Goal: Information Seeking & Learning: Learn about a topic

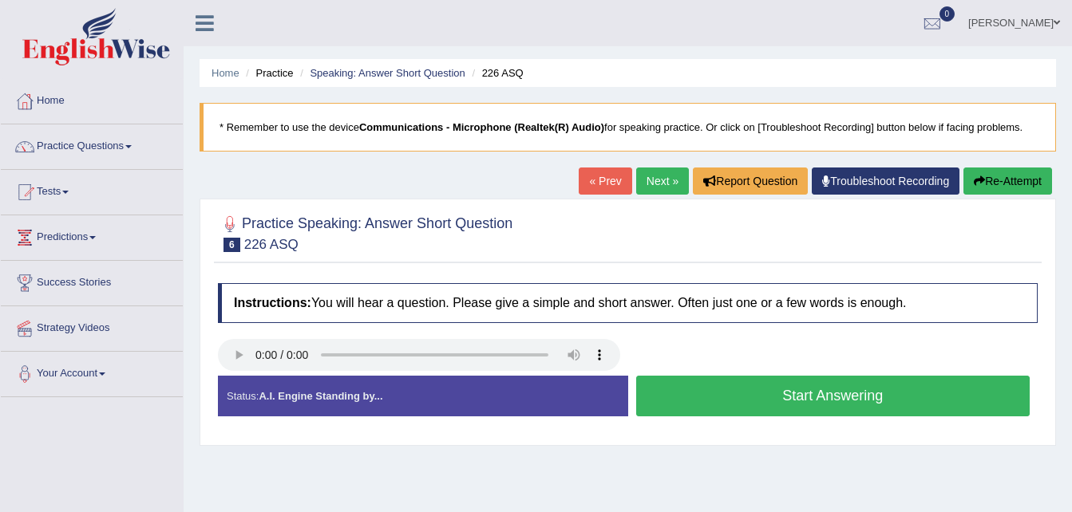
click at [772, 397] on button "Start Answering" at bounding box center [833, 396] width 394 height 41
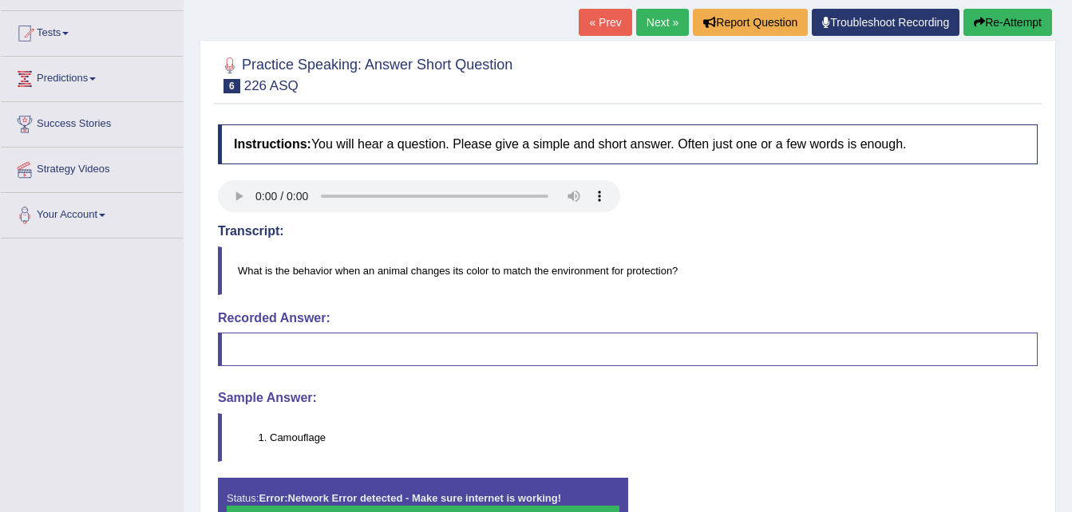
scroll to position [160, 0]
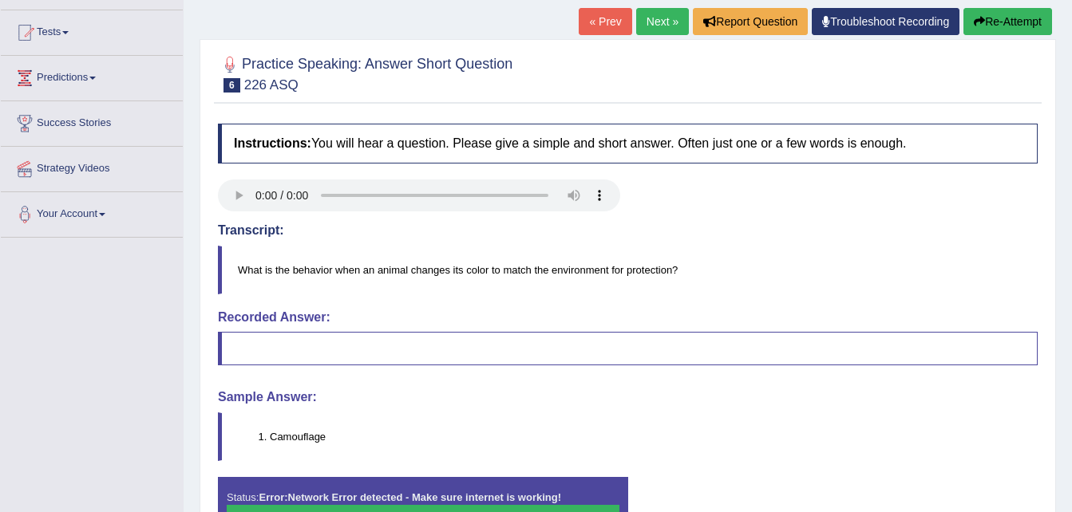
click at [532, 395] on h4 "Sample Answer:" at bounding box center [628, 397] width 820 height 14
click at [997, 20] on button "Re-Attempt" at bounding box center [1007, 21] width 89 height 27
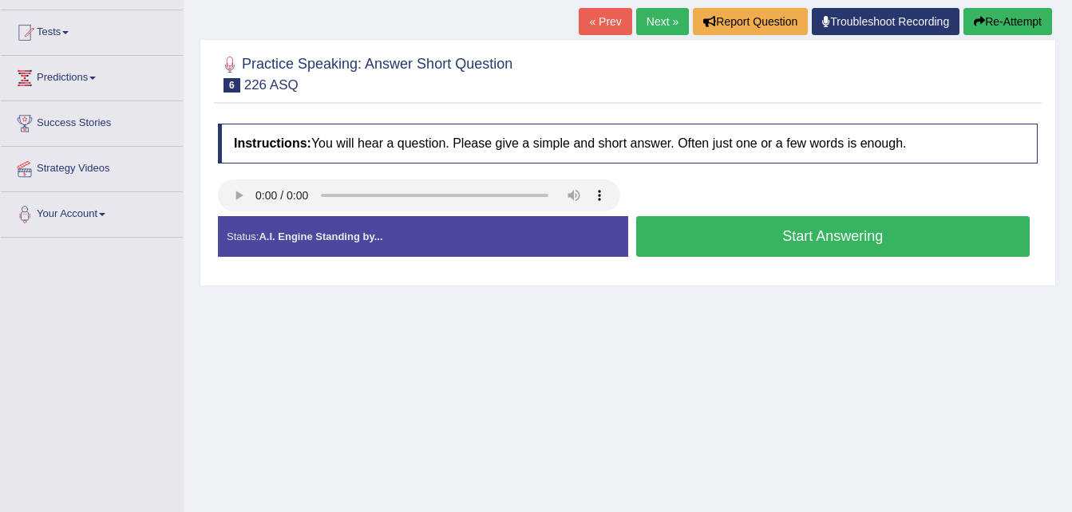
click at [750, 235] on button "Start Answering" at bounding box center [833, 236] width 394 height 41
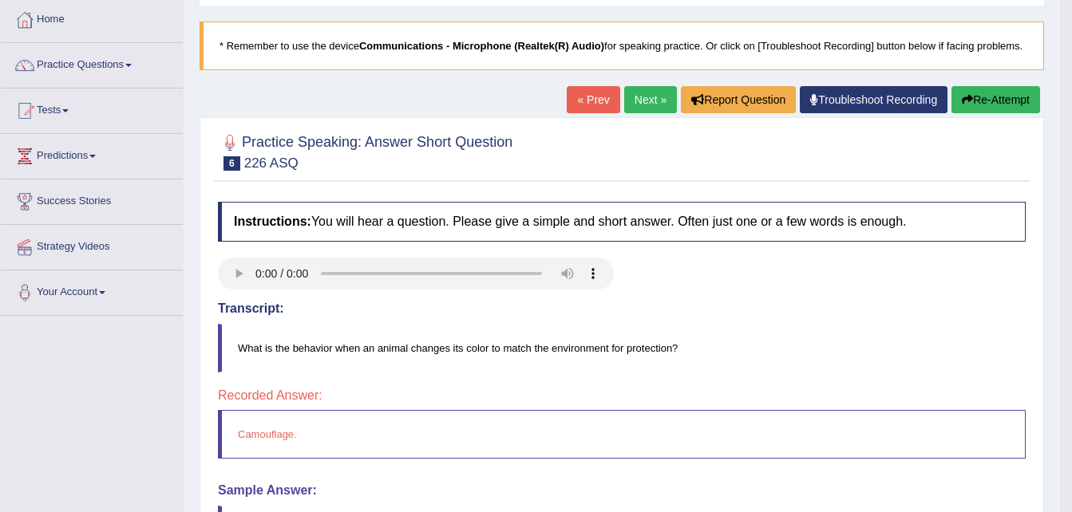
scroll to position [70, 0]
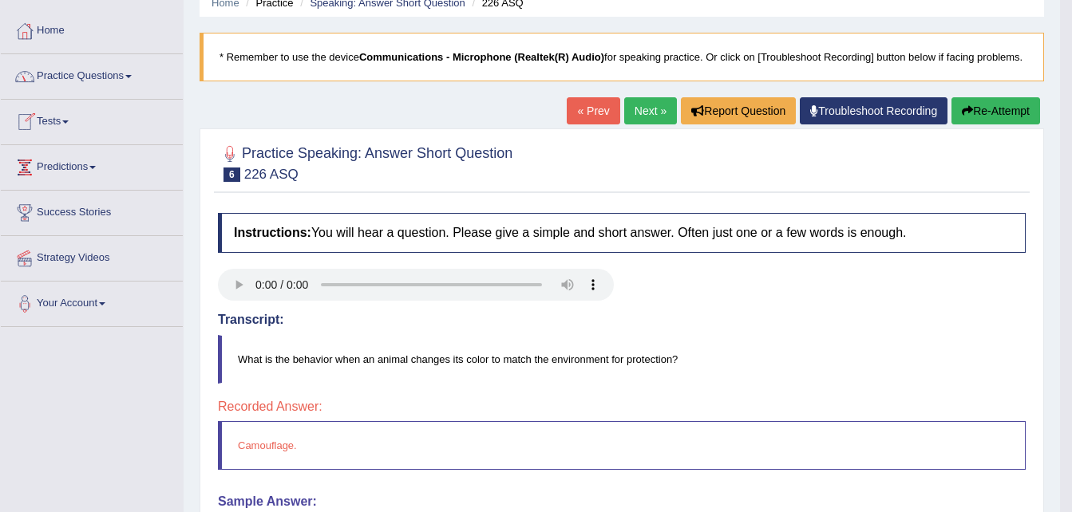
drag, startPoint x: 0, startPoint y: 159, endPoint x: 78, endPoint y: 91, distance: 103.5
click at [78, 91] on div "Home Practice Questions Speaking Practice Read Aloud Repeat Sentence Describe I…" at bounding box center [92, 168] width 206 height 318
click at [79, 81] on link "Practice Questions" at bounding box center [92, 74] width 182 height 40
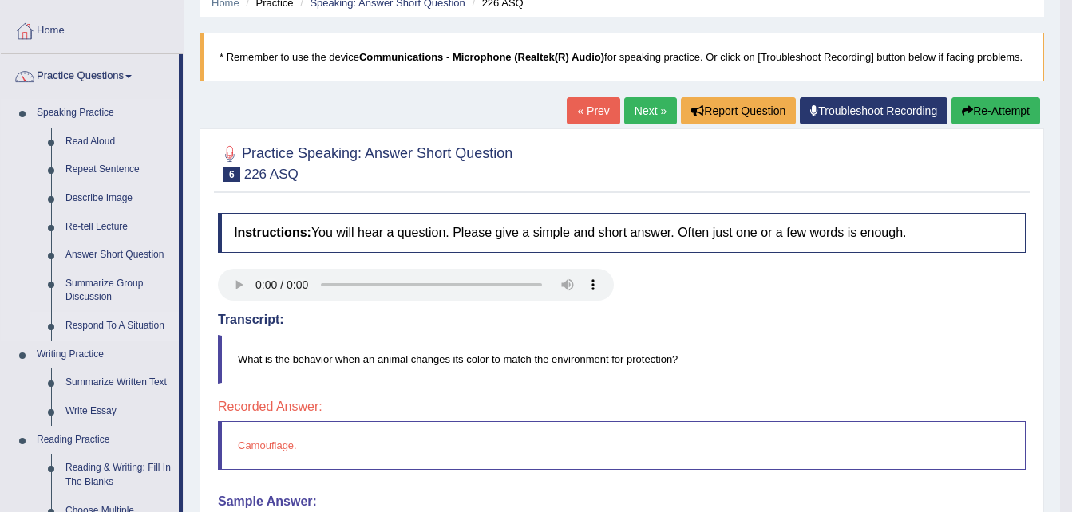
click at [102, 318] on link "Respond To A Situation" at bounding box center [118, 326] width 120 height 29
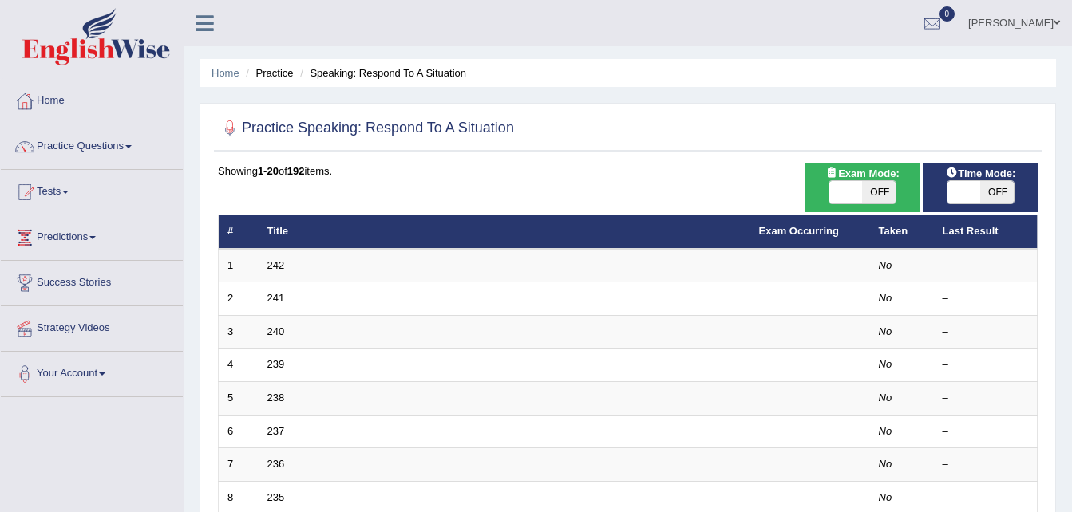
click at [268, 273] on td "242" at bounding box center [505, 266] width 492 height 34
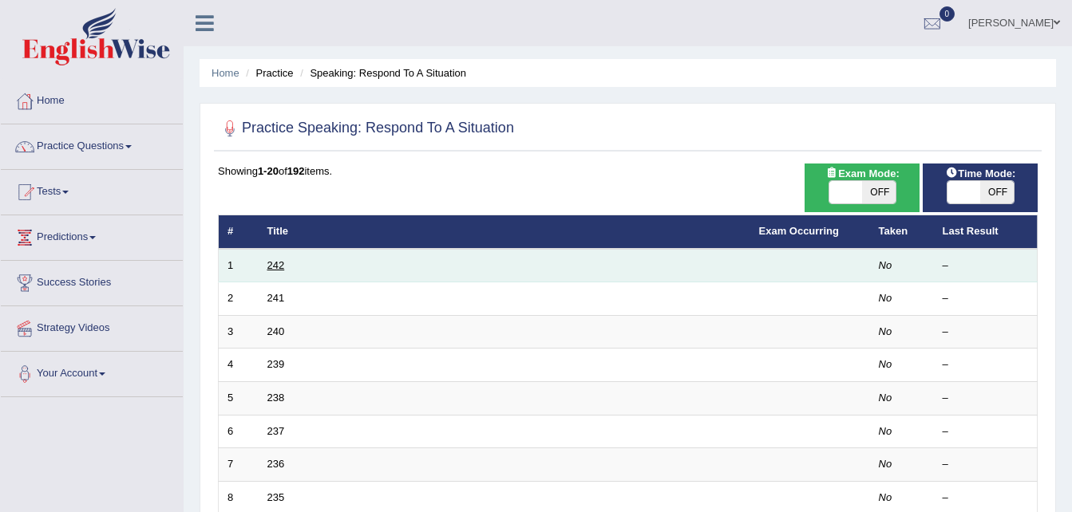
click at [274, 263] on link "242" at bounding box center [276, 265] width 18 height 12
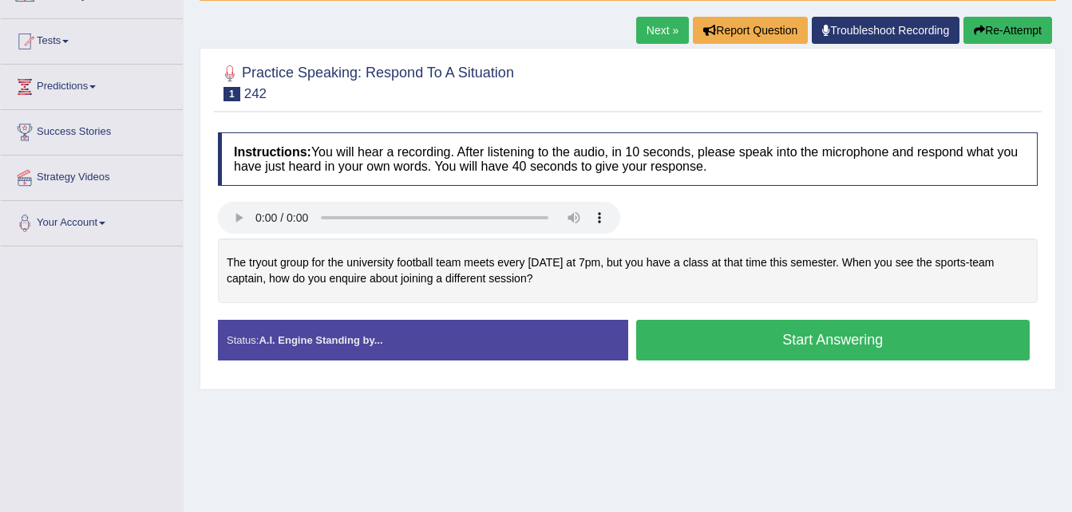
scroll to position [160, 0]
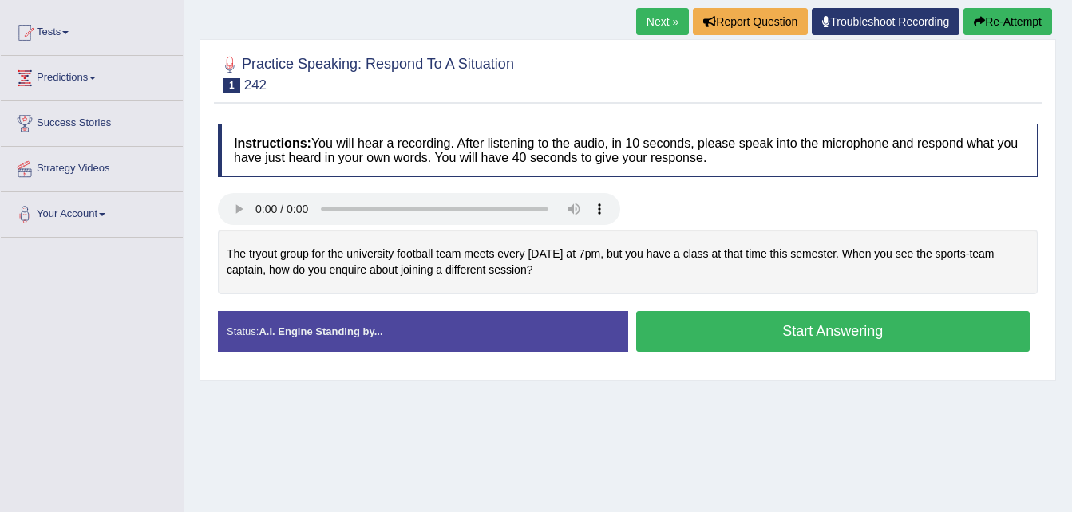
click at [761, 339] on button "Start Answering" at bounding box center [833, 331] width 394 height 41
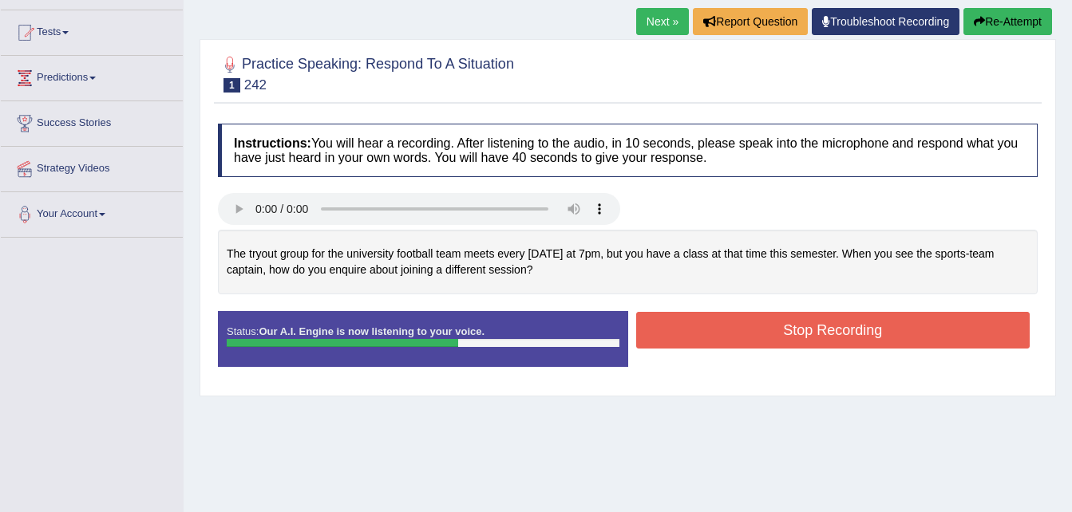
click at [761, 339] on button "Stop Recording" at bounding box center [833, 330] width 394 height 37
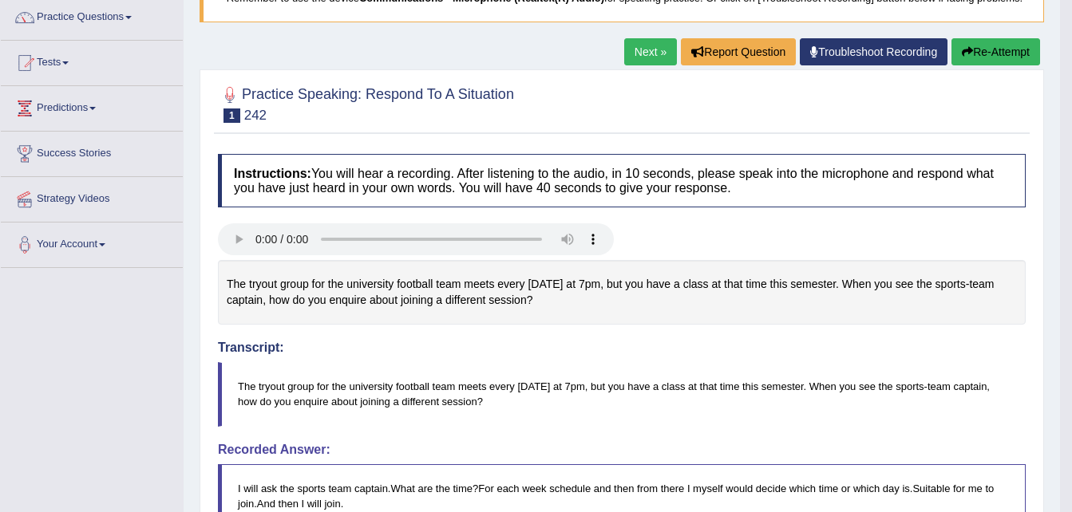
scroll to position [96, 0]
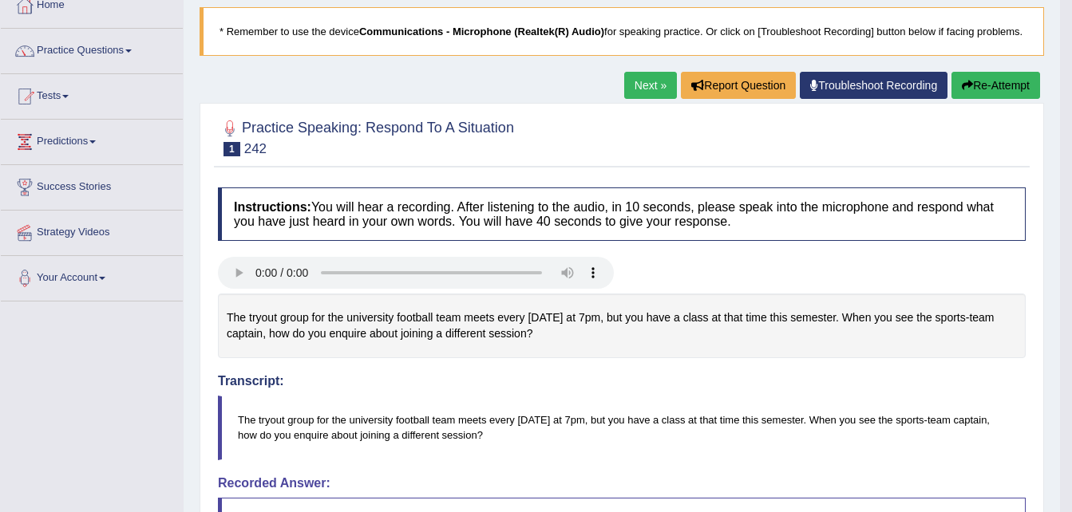
click at [1005, 77] on button "Re-Attempt" at bounding box center [995, 85] width 89 height 27
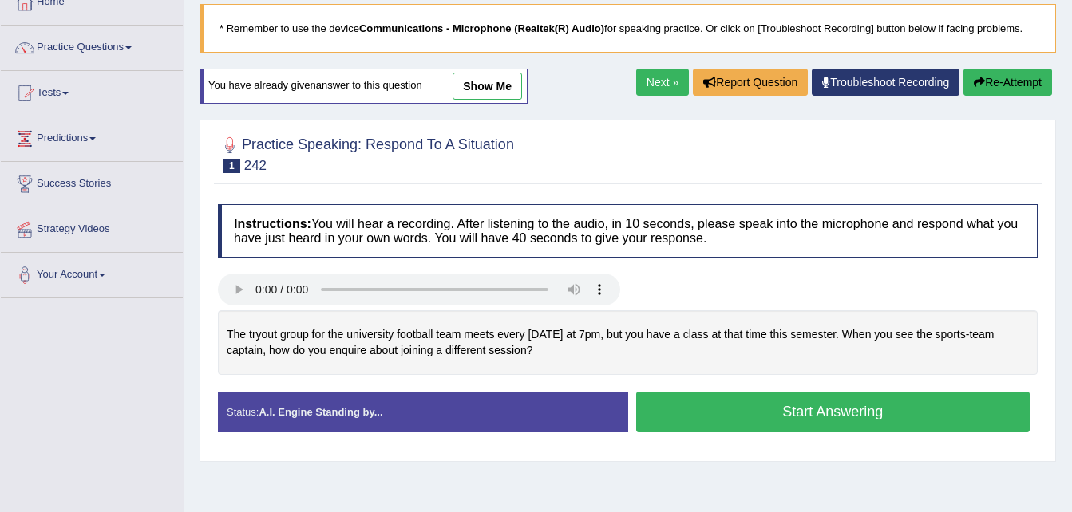
scroll to position [96, 0]
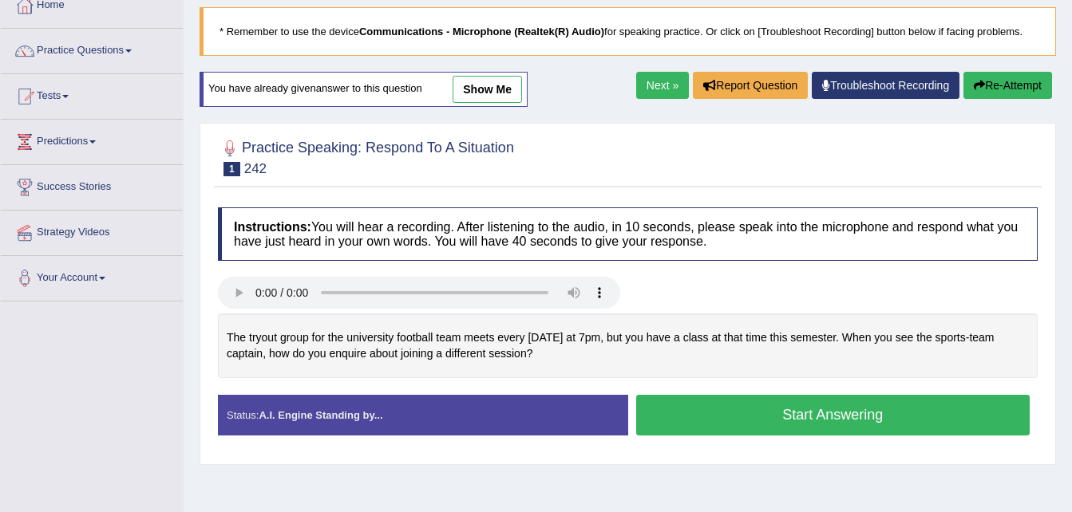
click at [842, 418] on button "Start Answering" at bounding box center [833, 415] width 394 height 41
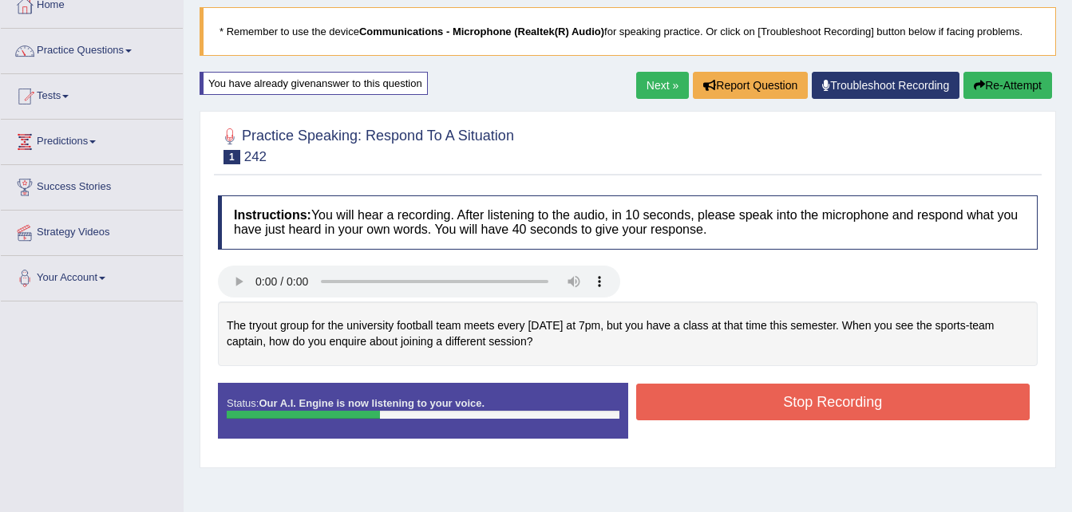
click at [835, 405] on button "Stop Recording" at bounding box center [833, 402] width 394 height 37
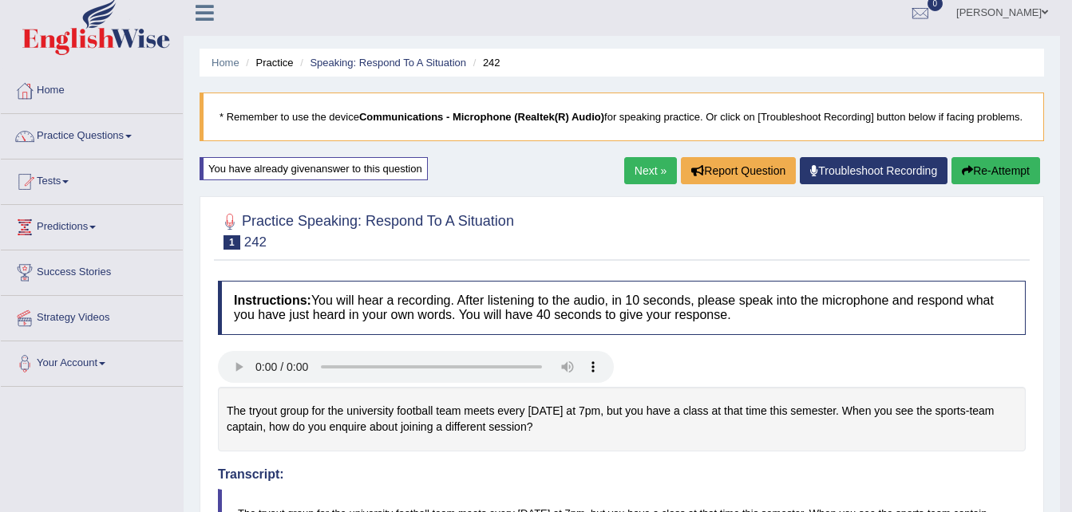
scroll to position [0, 0]
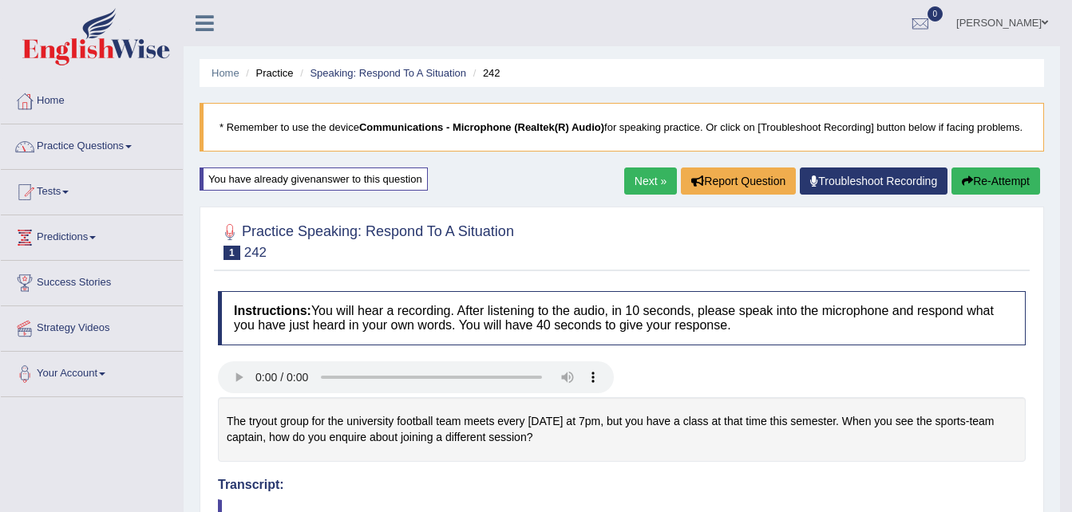
click at [137, 144] on link "Practice Questions" at bounding box center [92, 144] width 182 height 40
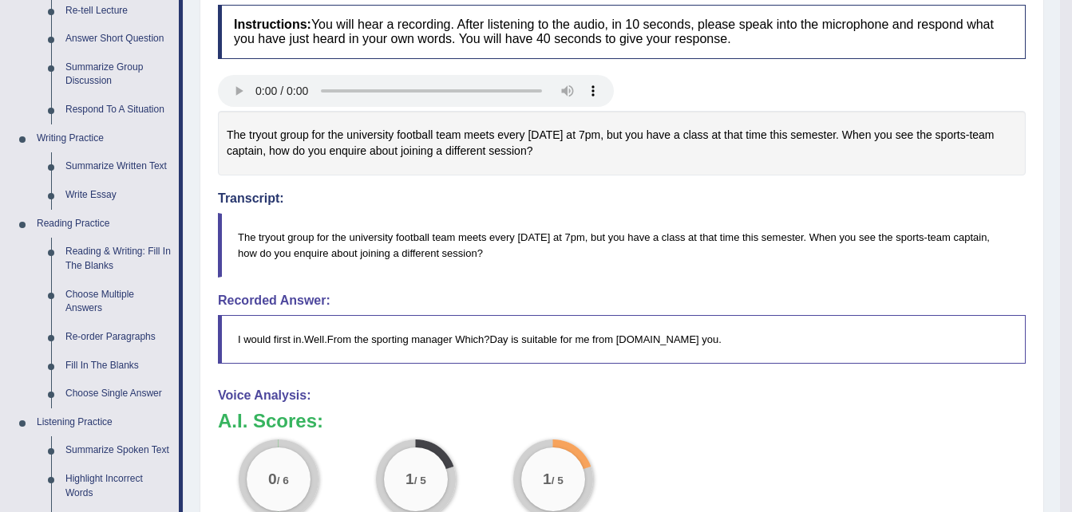
scroll to position [319, 0]
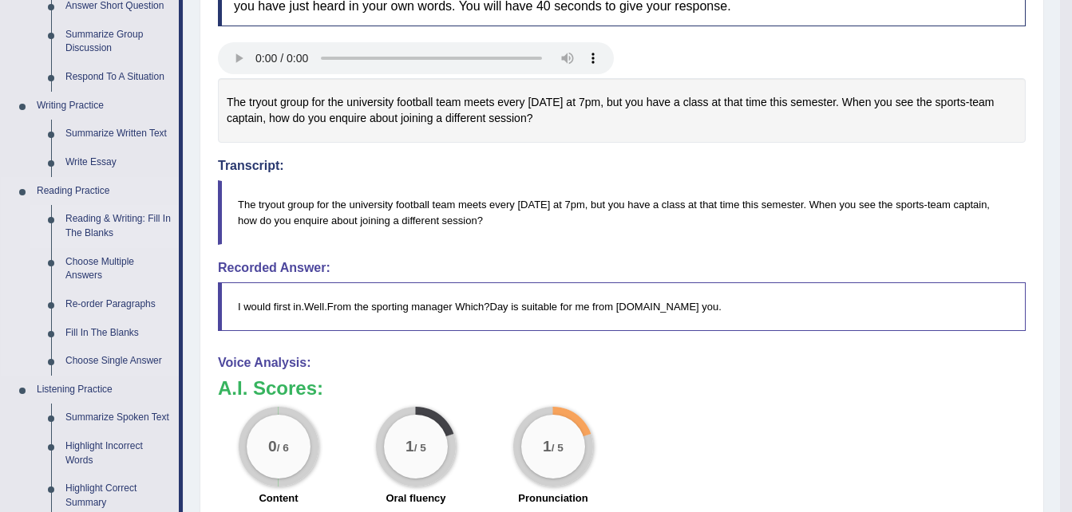
click at [123, 228] on link "Reading & Writing: Fill In The Blanks" at bounding box center [118, 226] width 120 height 42
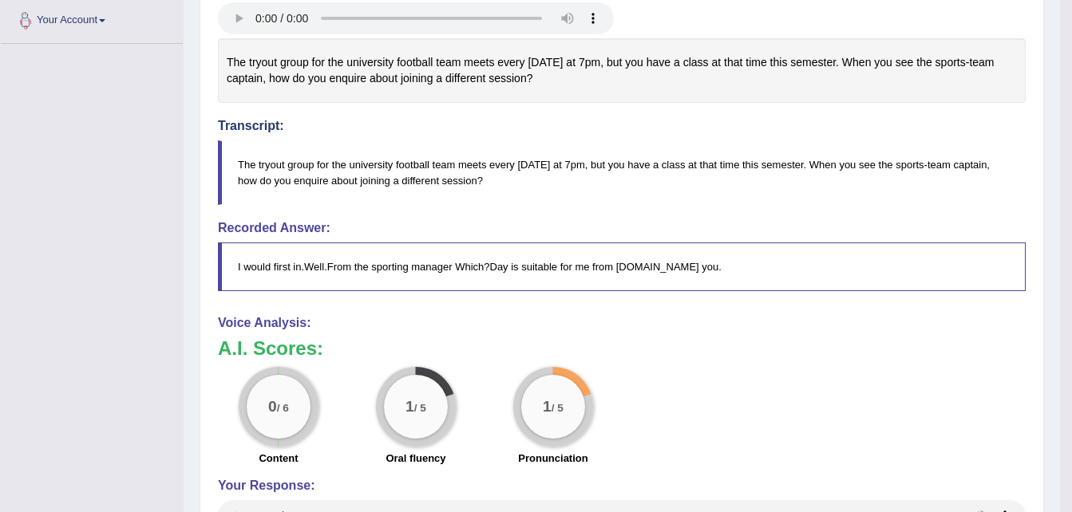
scroll to position [525, 0]
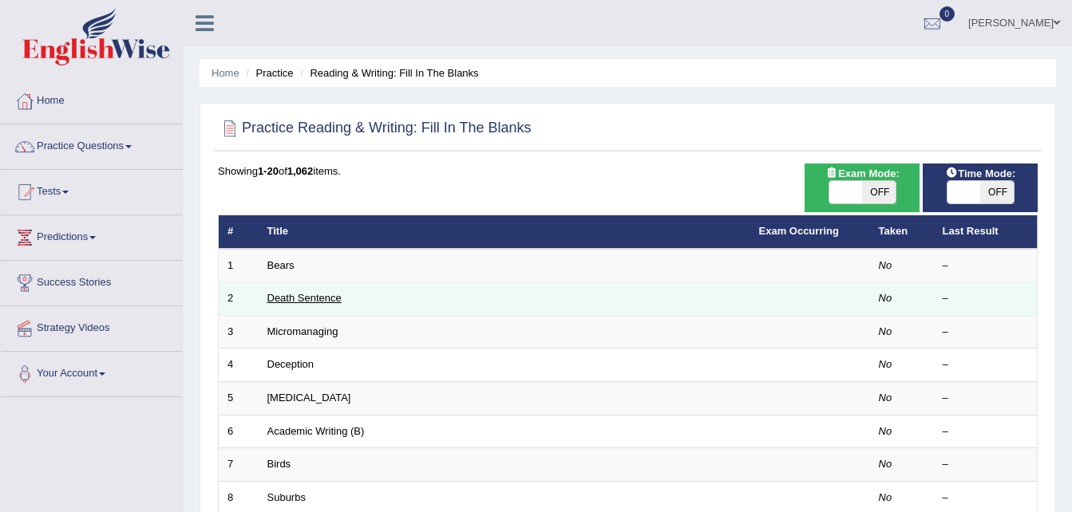
click at [295, 295] on link "Death Sentence" at bounding box center [304, 298] width 74 height 12
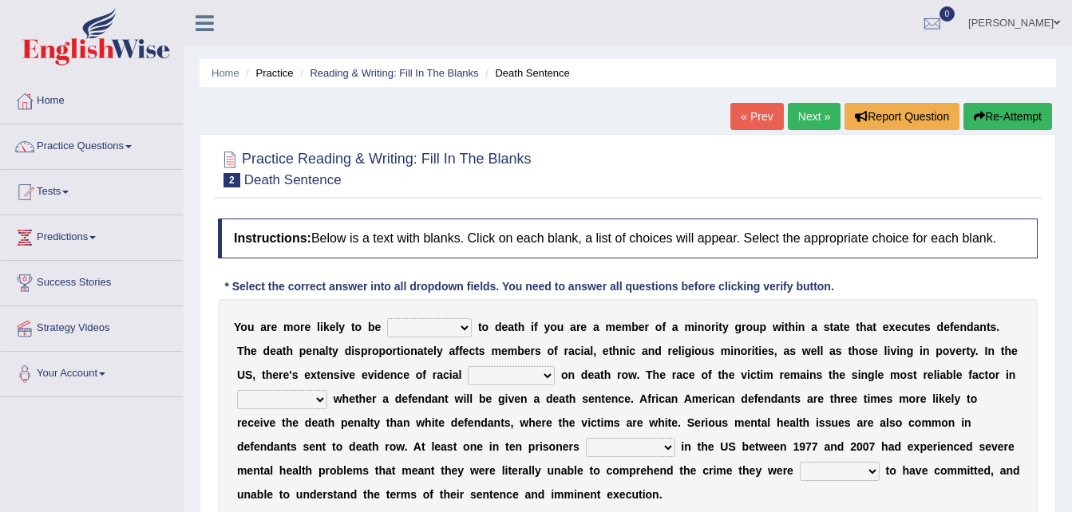
click at [452, 327] on select "penalized blamed complained sentenced" at bounding box center [429, 327] width 85 height 19
select select "sentenced"
click at [387, 318] on select "penalized blamed complained sentenced" at bounding box center [429, 327] width 85 height 19
click at [468, 373] on select "bias equality appearance background" at bounding box center [511, 375] width 87 height 19
select select "bias"
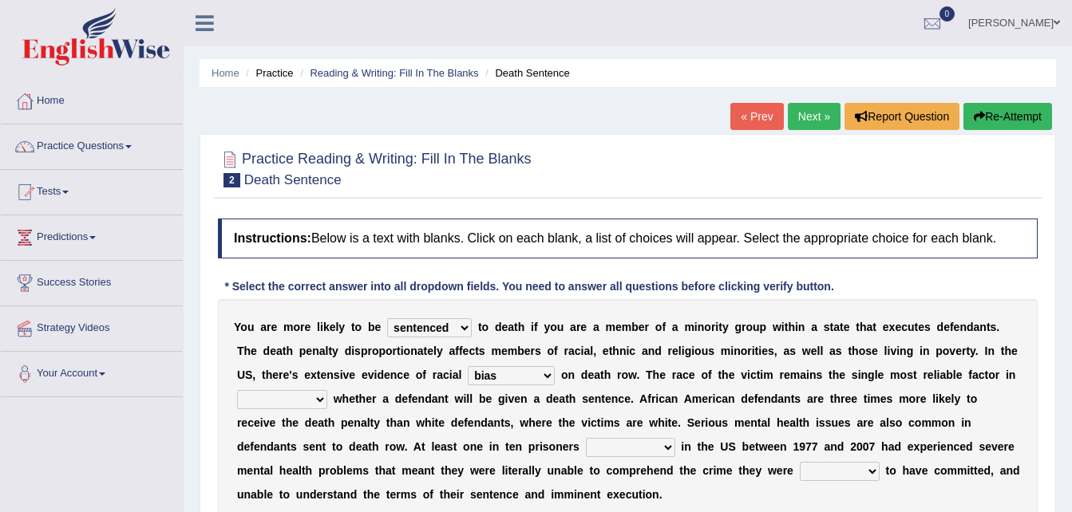
click at [468, 366] on select "bias equality appearance background" at bounding box center [511, 375] width 87 height 19
click at [327, 390] on select "determining adjoining undermining examining" at bounding box center [282, 399] width 90 height 19
select select "determining"
click at [327, 390] on select "determining adjoining undermining examining" at bounding box center [282, 399] width 90 height 19
click at [586, 446] on select "electrocuted persecuted executed captured" at bounding box center [630, 447] width 89 height 19
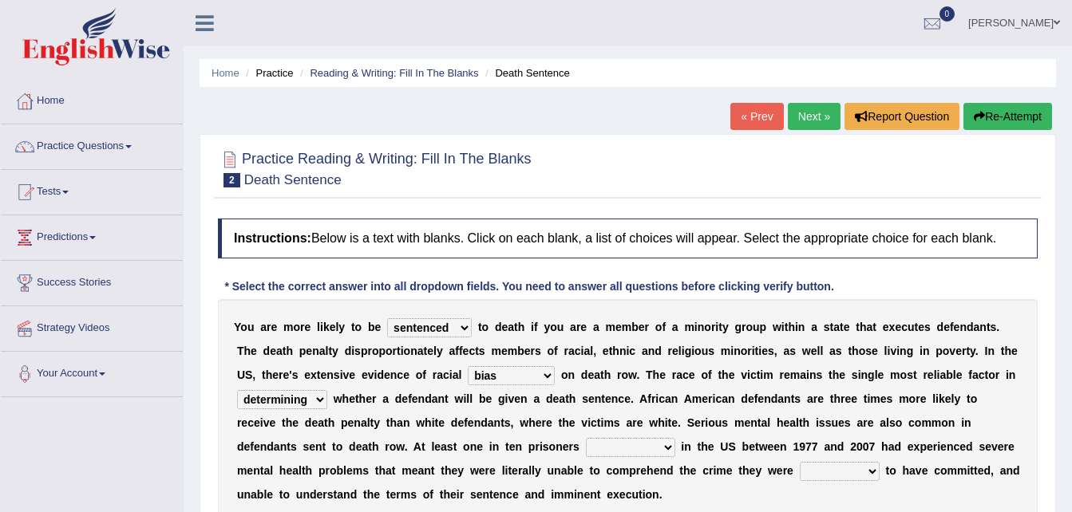
select select "persecuted"
click at [586, 438] on select "electrocuted persecuted executed captured" at bounding box center [630, 447] width 89 height 19
click at [800, 468] on select "alleged acclaimed persuaded claimed" at bounding box center [840, 471] width 80 height 19
click at [800, 462] on select "alleged acclaimed persuaded claimed" at bounding box center [840, 471] width 80 height 19
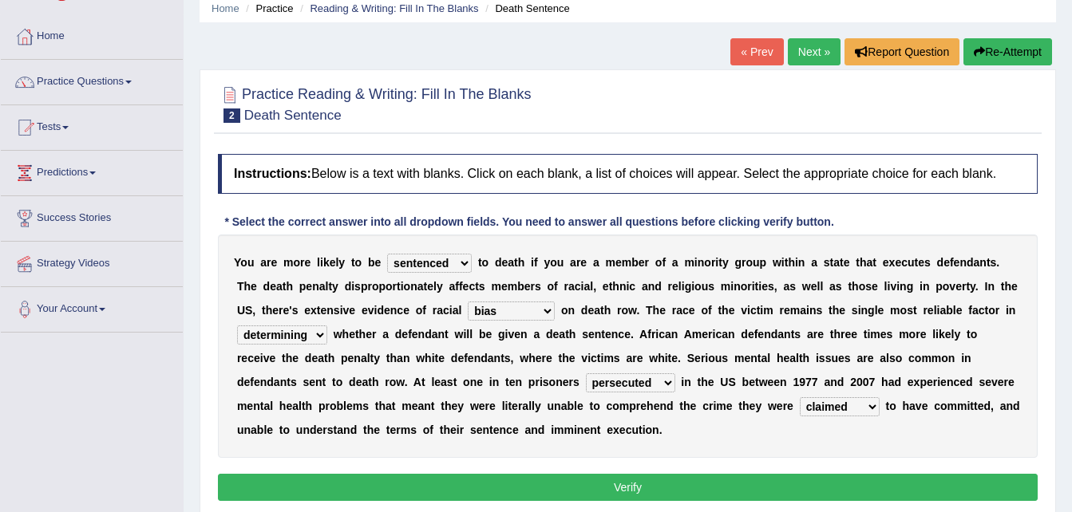
scroll to position [96, 0]
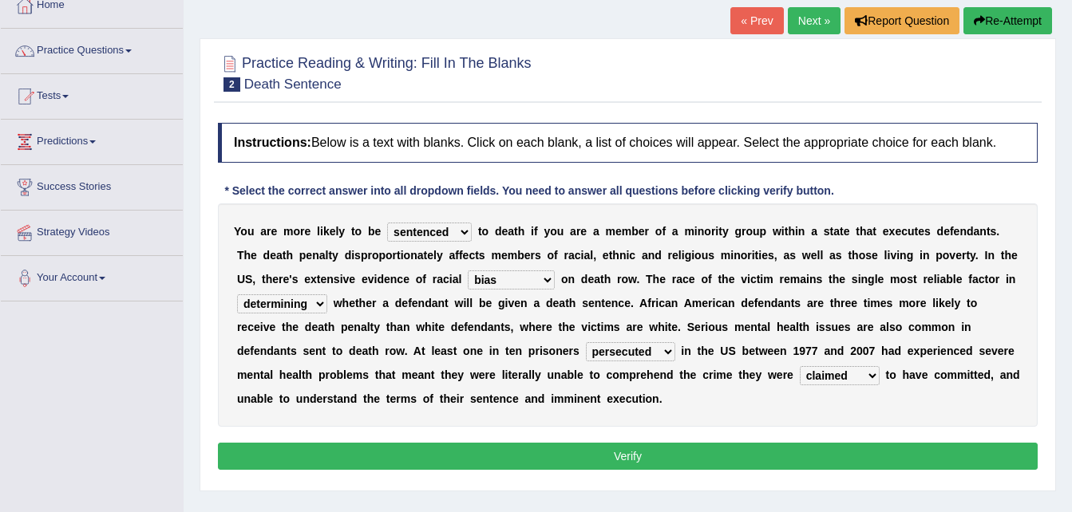
click at [800, 373] on select "alleged acclaimed persuaded claimed" at bounding box center [840, 375] width 80 height 19
select select "alleged"
click at [800, 366] on select "alleged acclaimed persuaded claimed" at bounding box center [840, 375] width 80 height 19
click at [625, 452] on button "Verify" at bounding box center [628, 456] width 820 height 27
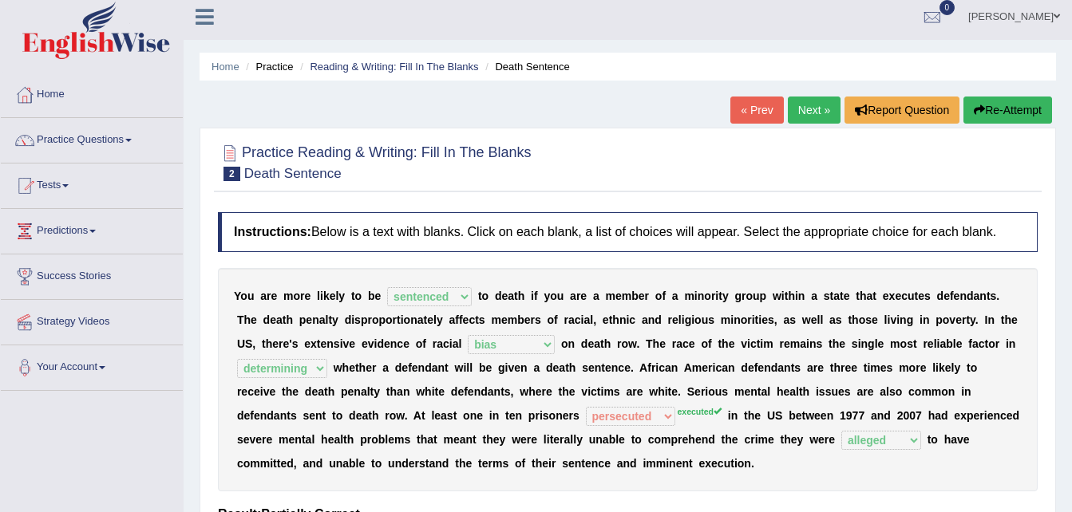
scroll to position [0, 0]
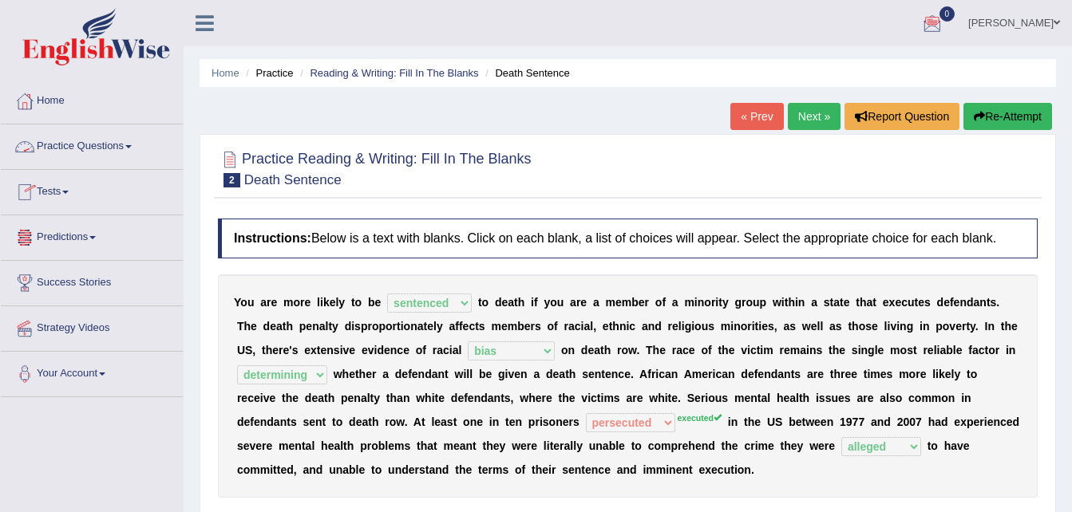
click at [127, 152] on link "Practice Questions" at bounding box center [92, 144] width 182 height 40
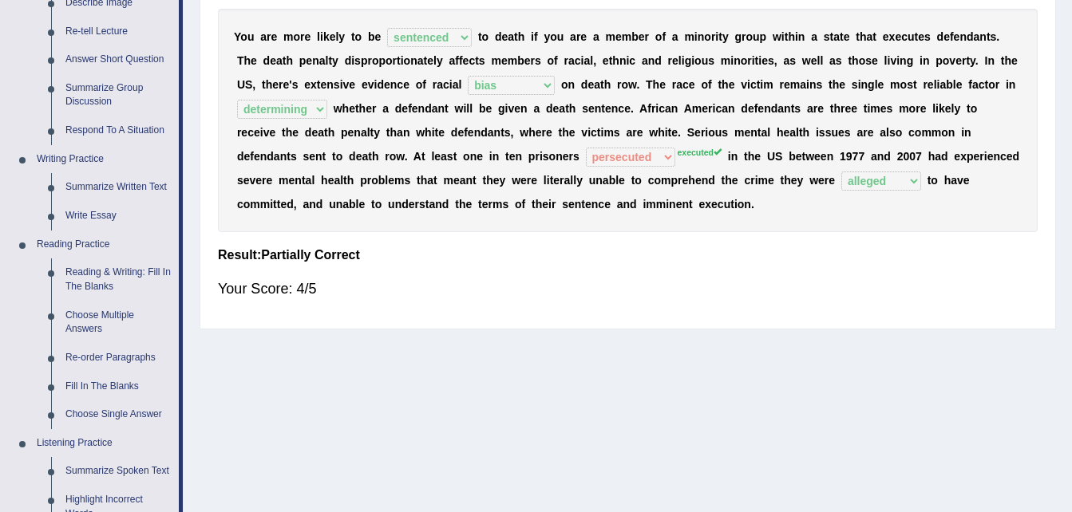
scroll to position [256, 0]
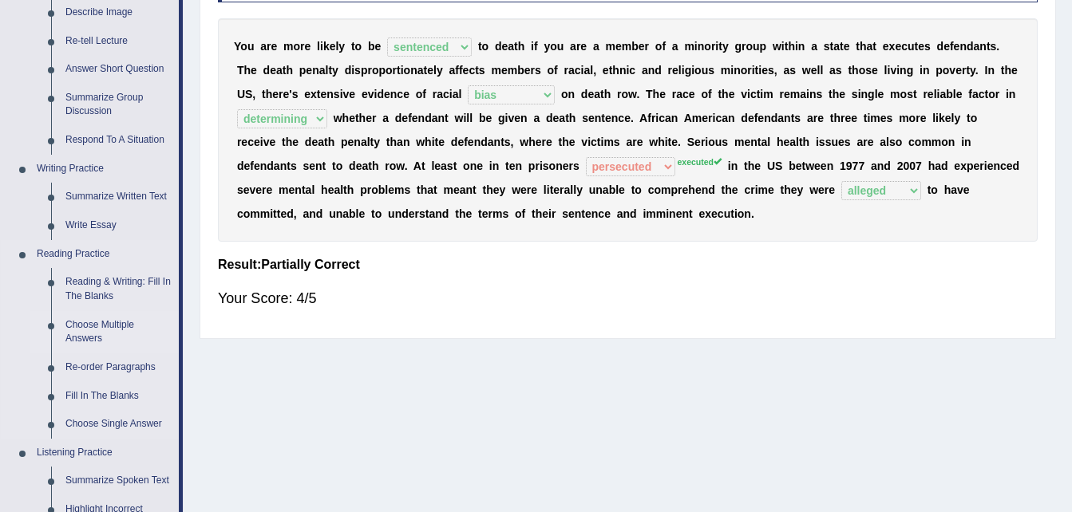
click at [101, 325] on link "Choose Multiple Answers" at bounding box center [118, 332] width 120 height 42
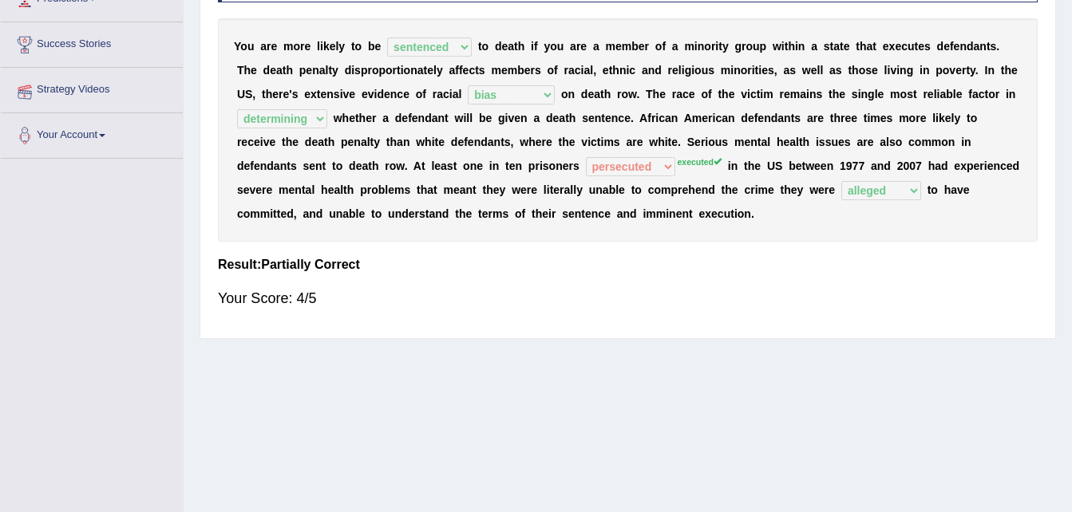
scroll to position [277, 0]
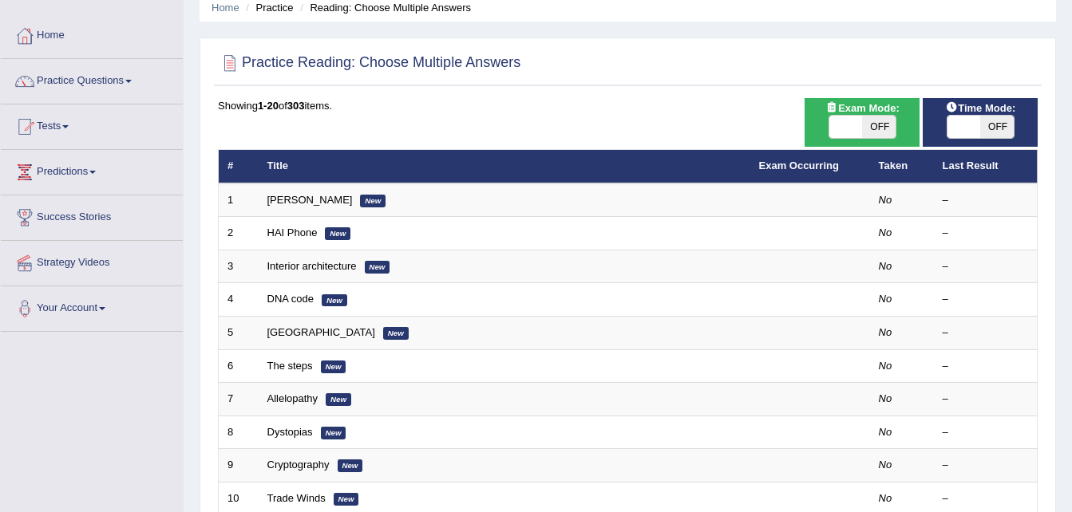
scroll to position [64, 0]
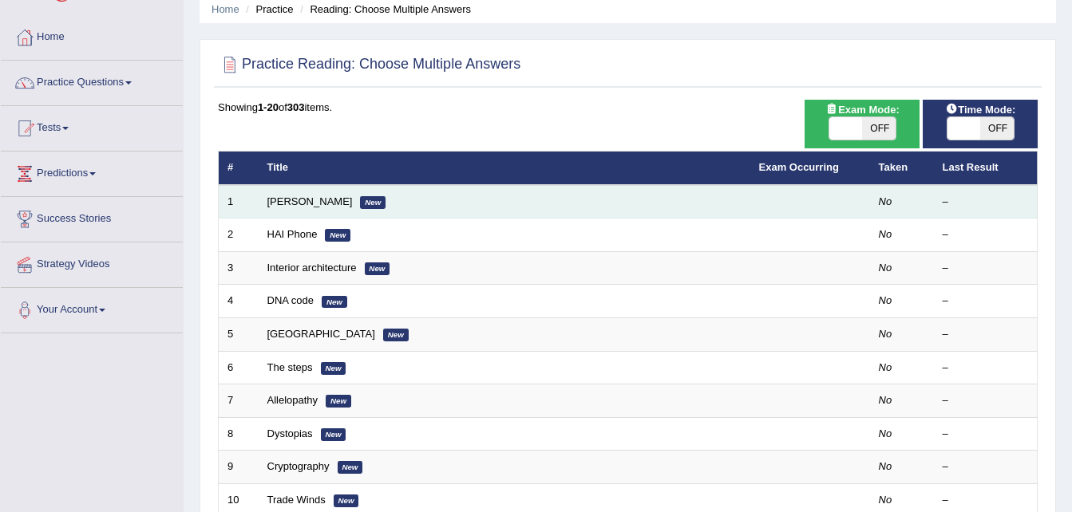
click at [379, 198] on td "Damian Scarf New" at bounding box center [505, 202] width 492 height 34
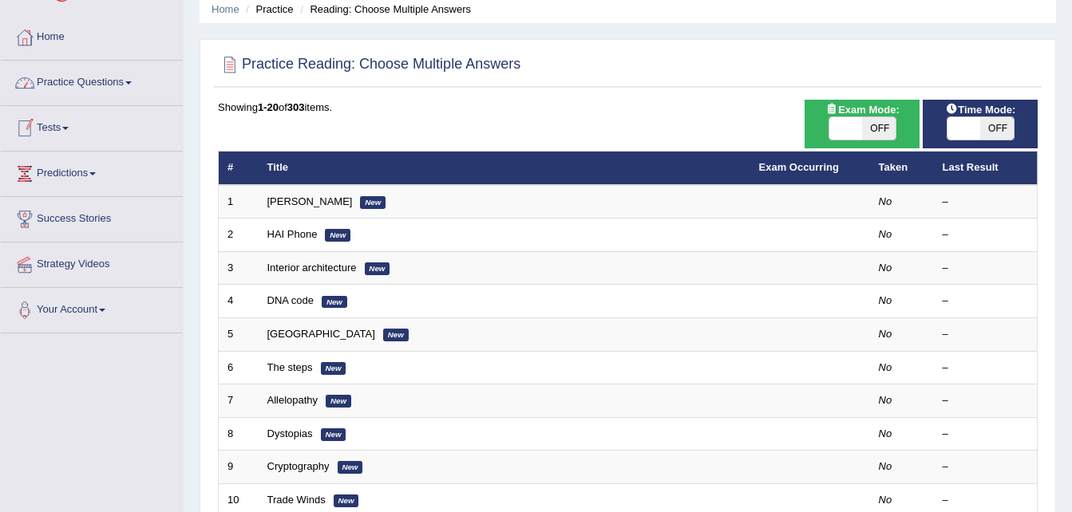
click at [136, 81] on link "Practice Questions" at bounding box center [92, 81] width 182 height 40
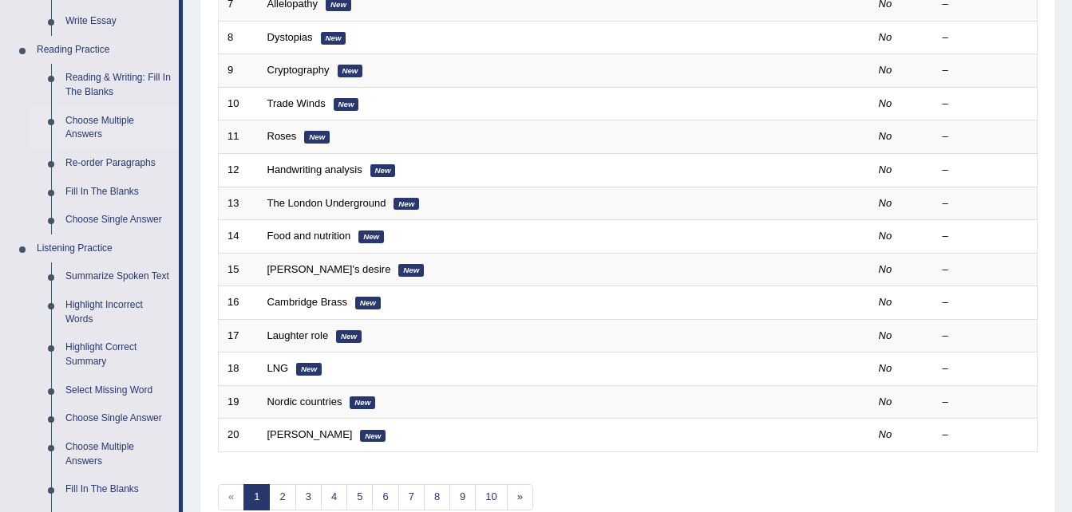
scroll to position [447, 0]
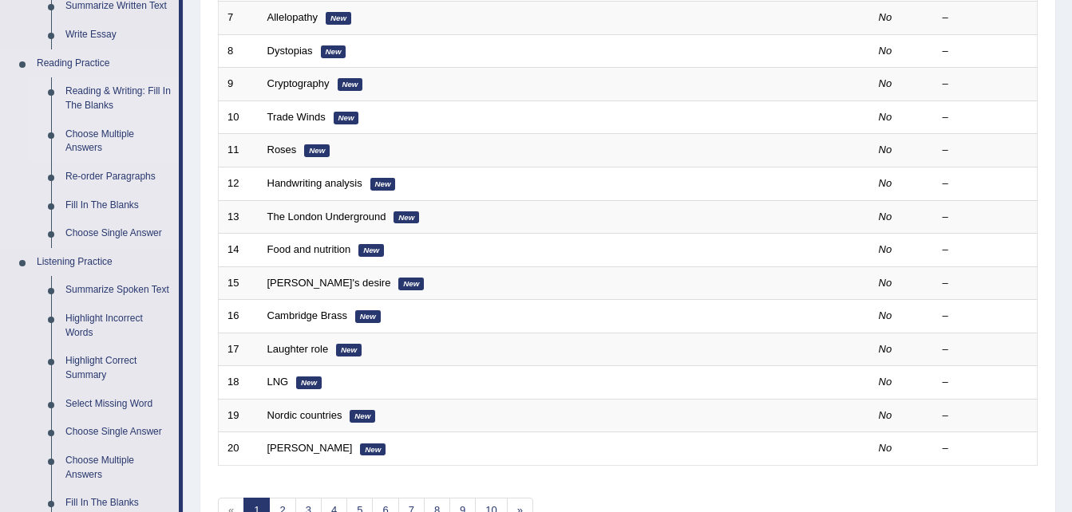
click at [130, 92] on link "Reading & Writing: Fill In The Blanks" at bounding box center [118, 98] width 120 height 42
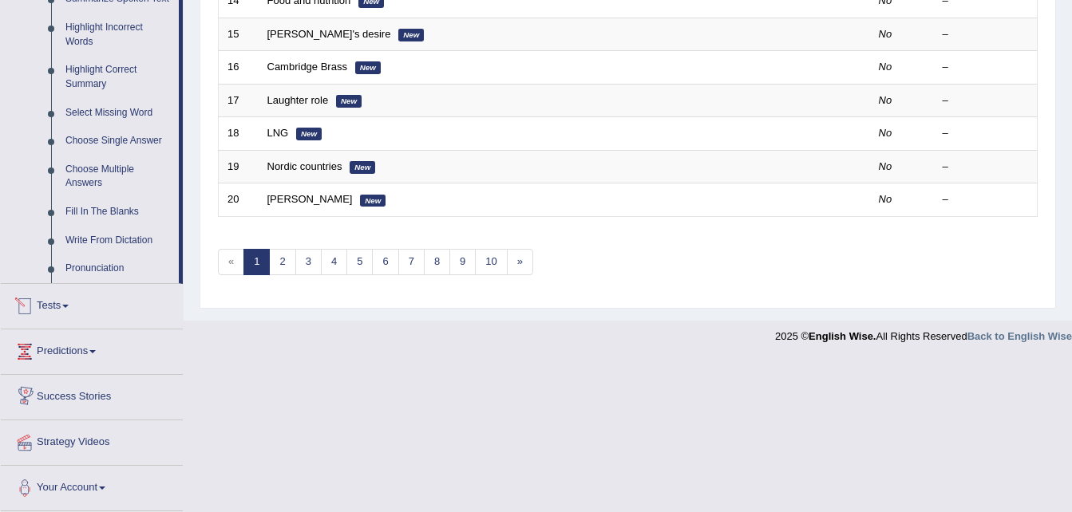
scroll to position [696, 0]
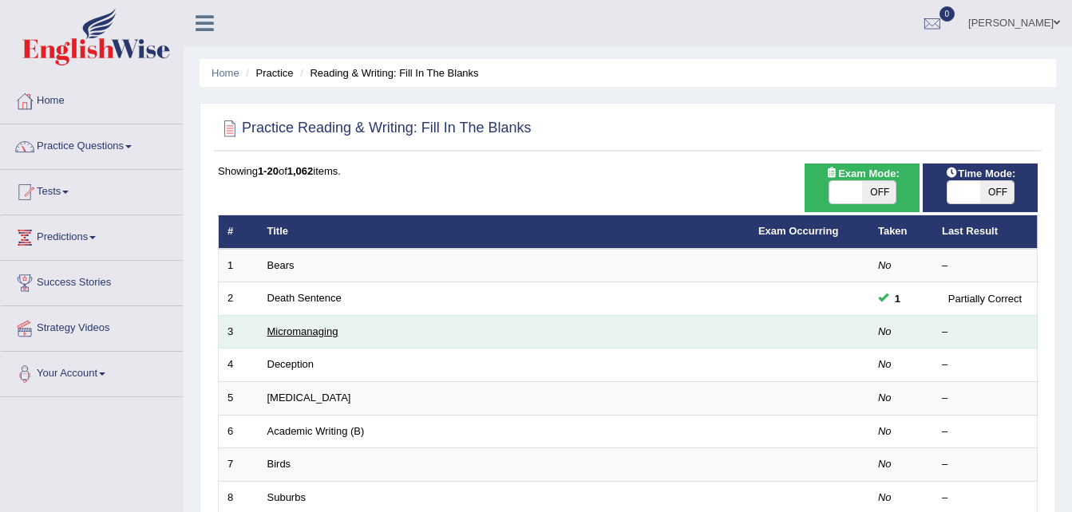
click at [317, 329] on link "Micromanaging" at bounding box center [302, 332] width 71 height 12
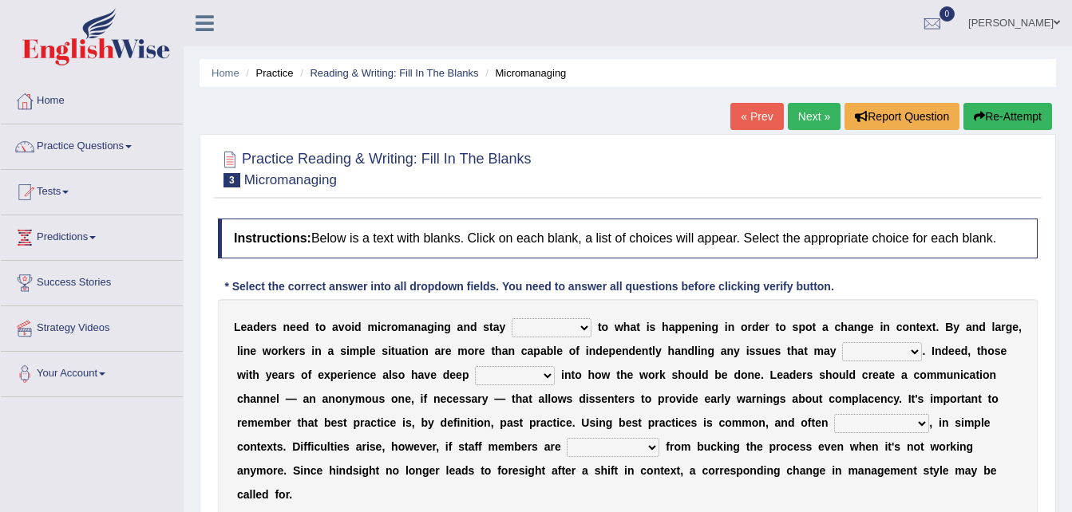
click at [563, 328] on select "complied connected precise concise" at bounding box center [551, 327] width 80 height 19
select select "connected"
click at [511, 318] on select "complied connected precise concise" at bounding box center [551, 327] width 80 height 19
click at [850, 350] on select "apprise rise encounter arise" at bounding box center [882, 351] width 80 height 19
select select "arise"
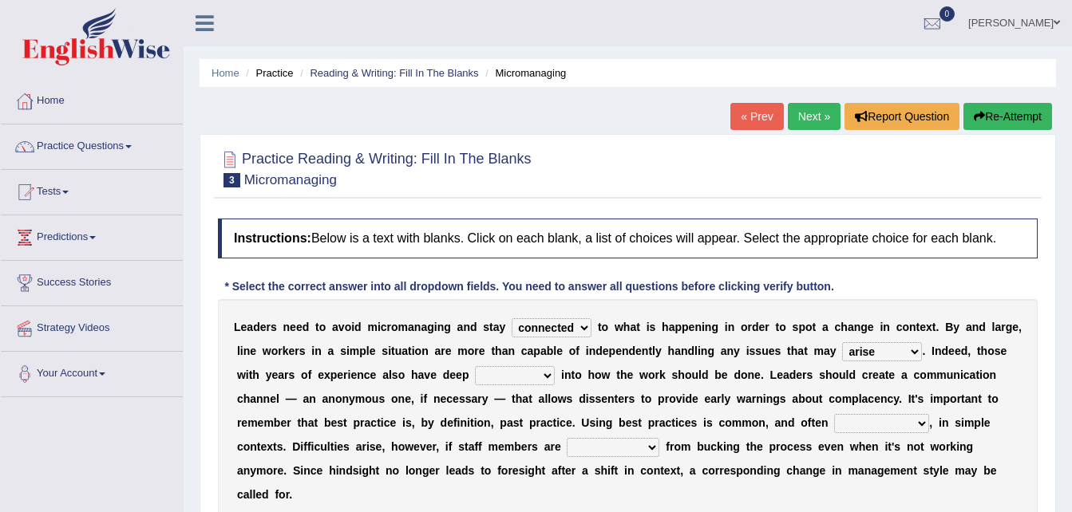
click at [842, 342] on select "apprise rise encounter arise" at bounding box center [882, 351] width 80 height 19
click at [475, 374] on select "incursion insight indignity indication" at bounding box center [515, 375] width 80 height 19
select select "insight"
click at [475, 366] on select "incursion insight indignity indication" at bounding box center [515, 375] width 80 height 19
click at [475, 372] on select "incursion insight indignity indication" at bounding box center [515, 375] width 80 height 19
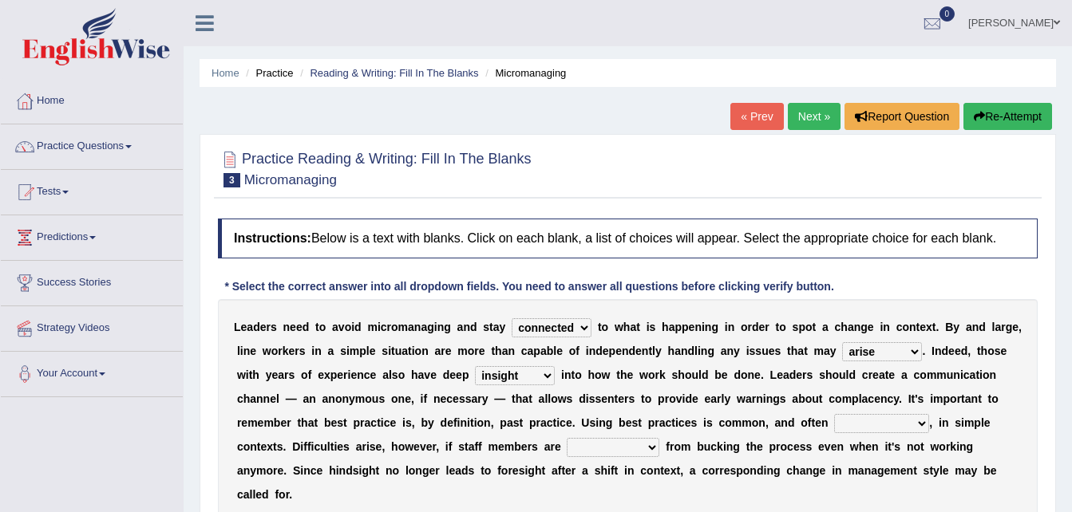
click at [361, 411] on div "L e a d e r s n e e d t o a v o i d m i c r o m a n a g i n g a n d s t a y com…" at bounding box center [628, 410] width 820 height 223
click at [834, 422] on select "inappropriate apprehensive appropriate forbidden" at bounding box center [881, 423] width 95 height 19
select select "appropriate"
click at [834, 414] on select "inappropriate apprehensive appropriate forbidden" at bounding box center [881, 423] width 95 height 19
click at [567, 448] on select "disarranged disinclined discouraged disintegrated" at bounding box center [613, 447] width 93 height 19
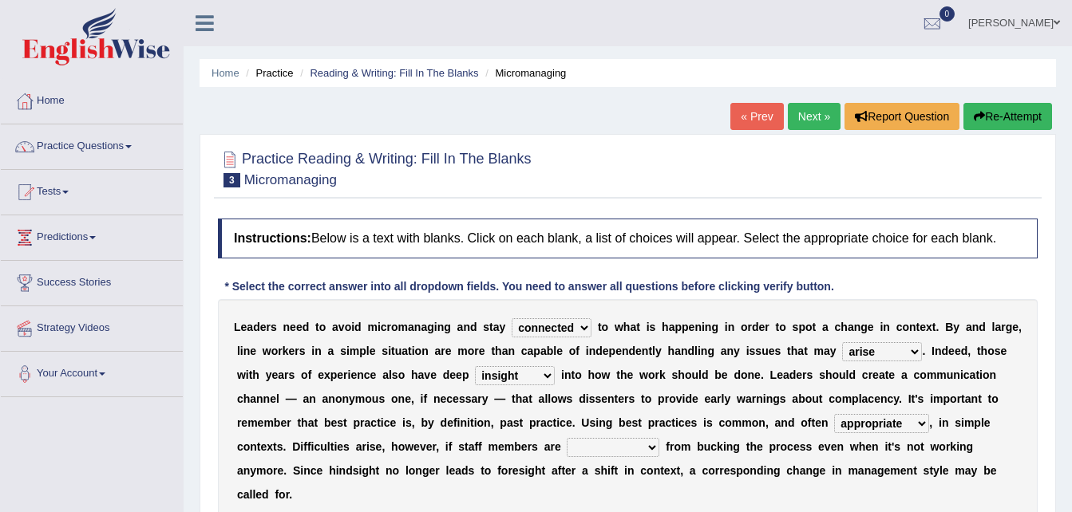
select select "discouraged"
click at [567, 438] on select "disarranged disinclined discouraged disintegrated" at bounding box center [613, 447] width 93 height 19
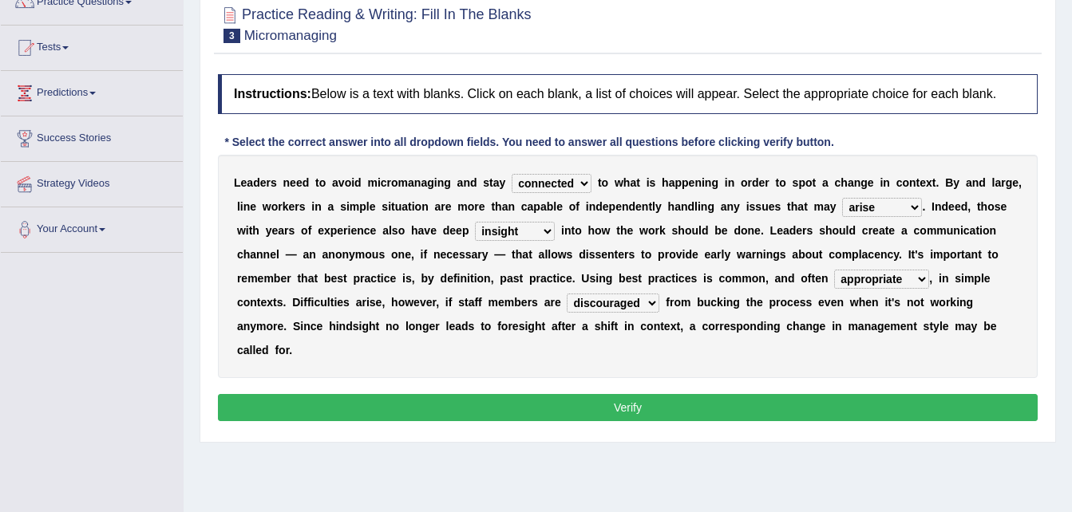
scroll to position [160, 0]
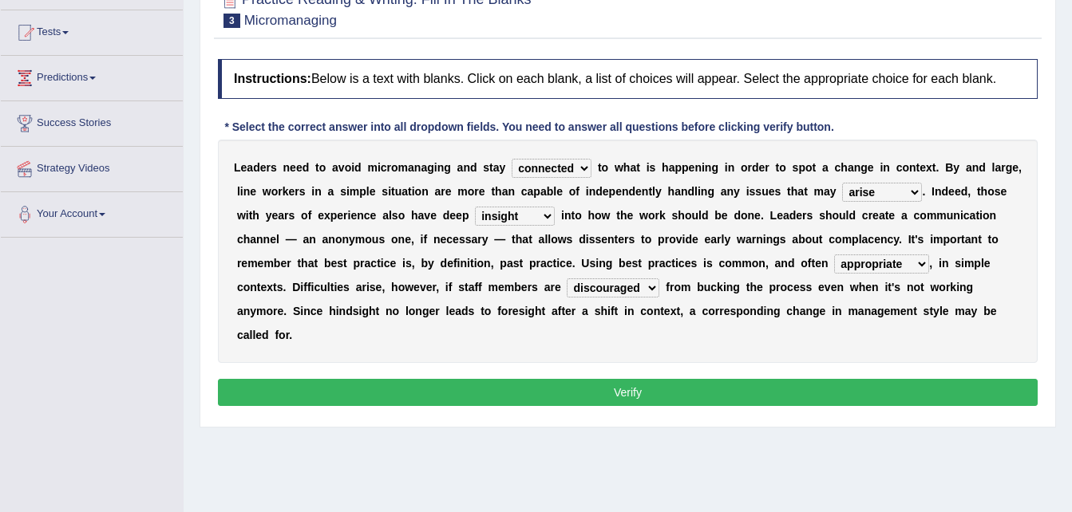
click at [630, 379] on button "Verify" at bounding box center [628, 392] width 820 height 27
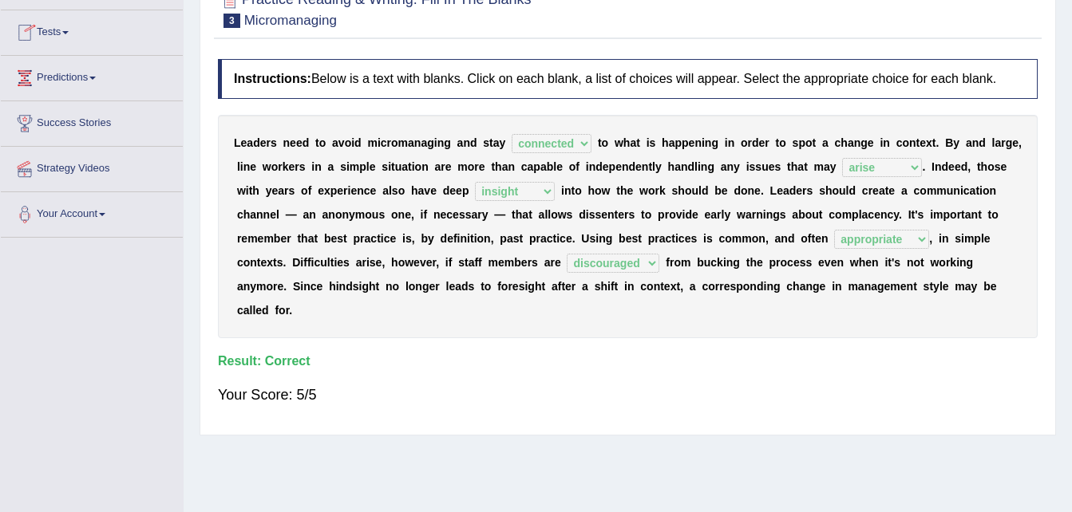
click at [195, 21] on div "Home Practice Reading & Writing: Fill In The Blanks Micromanaging « Prev Next »…" at bounding box center [628, 239] width 888 height 798
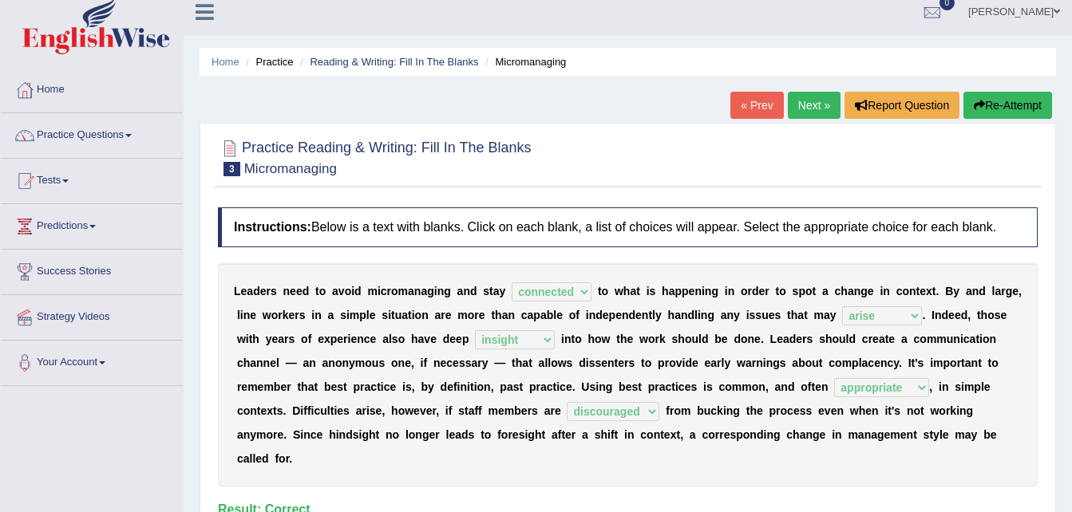
scroll to position [0, 0]
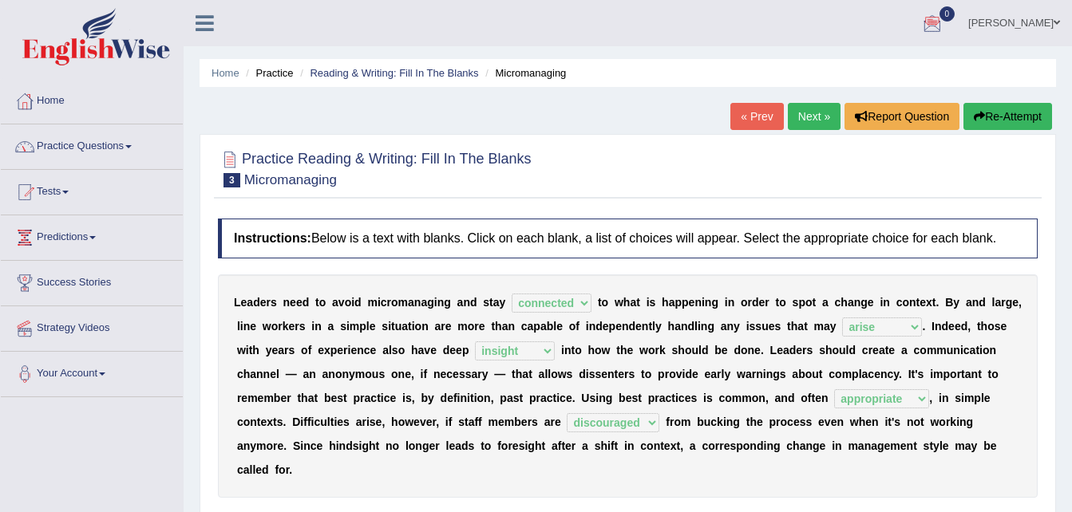
click at [63, 138] on link "Practice Questions" at bounding box center [92, 144] width 182 height 40
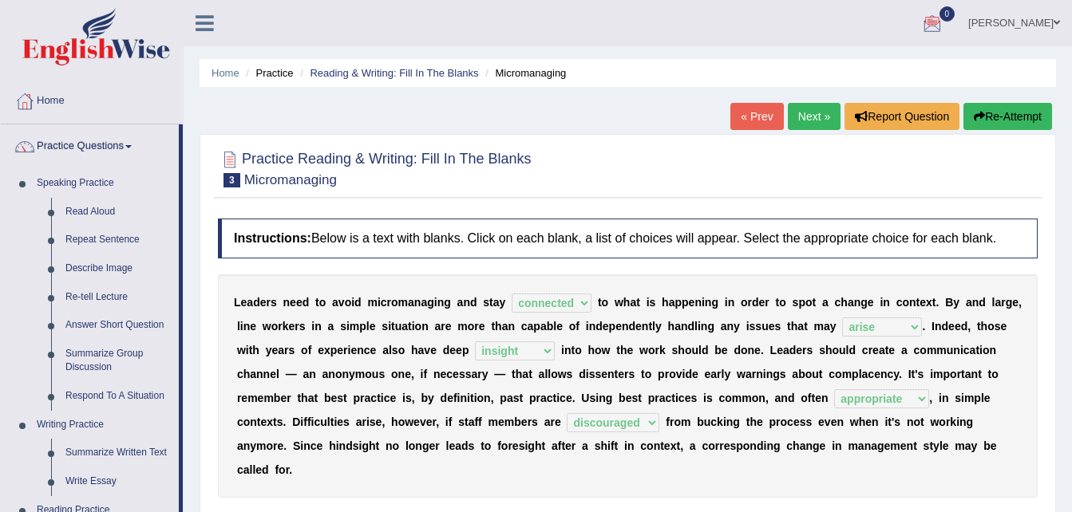
click at [802, 111] on link "Next »" at bounding box center [814, 116] width 53 height 27
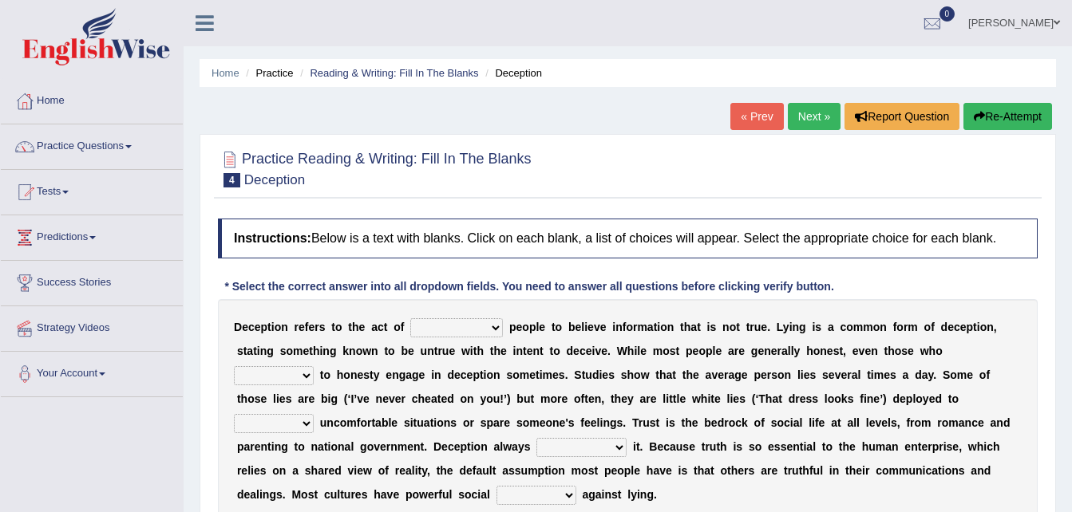
click at [483, 324] on select "discouraging forbidding detecting encouraging" at bounding box center [456, 327] width 93 height 19
click at [410, 318] on select "discouraging forbidding detecting encouraging" at bounding box center [456, 327] width 93 height 19
click at [480, 330] on select "discouraging forbidding detecting encouraging" at bounding box center [456, 327] width 93 height 19
select select "encouraging"
click at [410, 318] on select "discouraging forbidding detecting encouraging" at bounding box center [456, 327] width 93 height 19
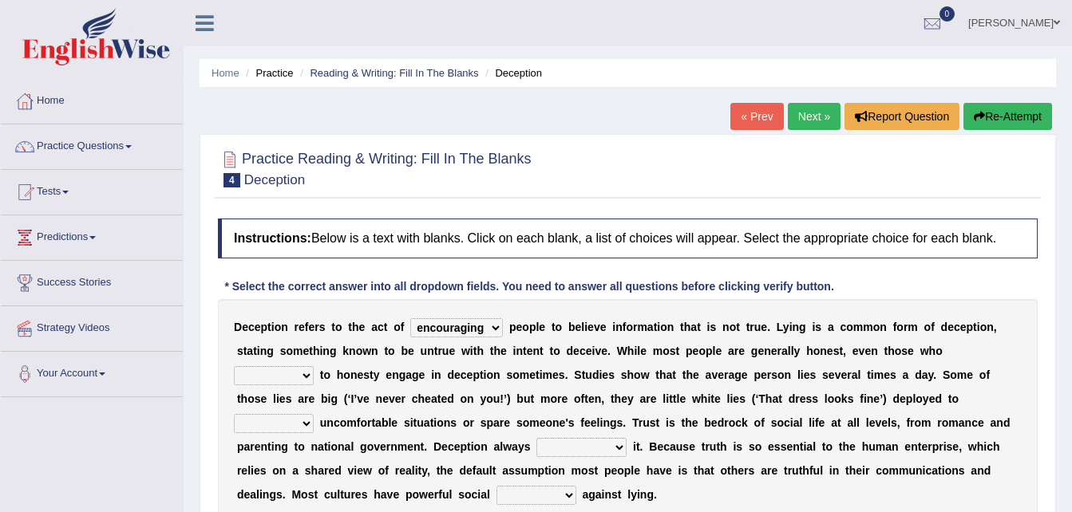
click at [314, 366] on select "describe prescribe inscribe subscribe" at bounding box center [274, 375] width 80 height 19
select select "subscribe"
click at [314, 366] on select "describe prescribe inscribe subscribe" at bounding box center [274, 375] width 80 height 19
click at [314, 414] on select "contest illuminate disguise avoid" at bounding box center [274, 423] width 80 height 19
select select "avoid"
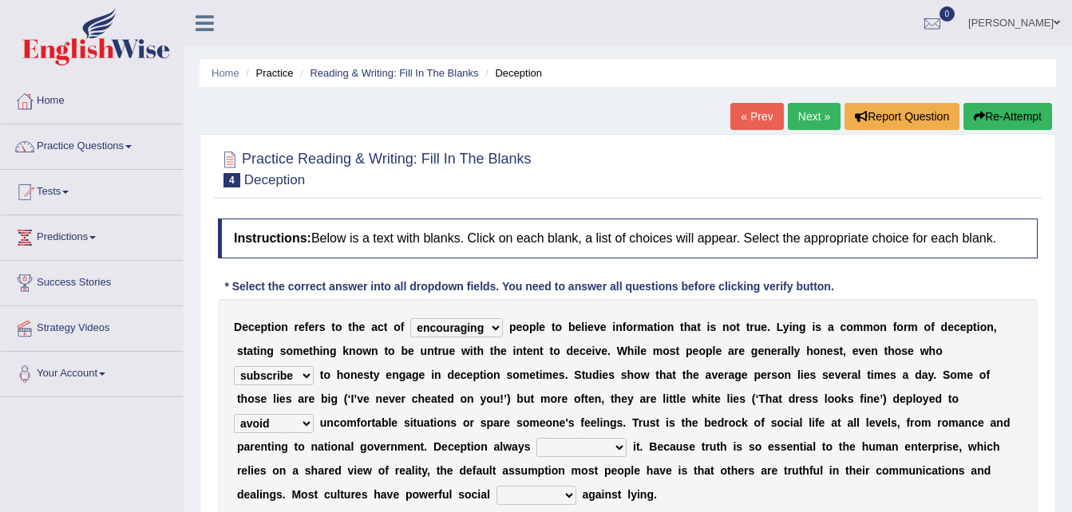
click at [314, 414] on select "contest illuminate disguise avoid" at bounding box center [274, 423] width 80 height 19
click at [536, 447] on select "undermines underscores undertakes underwrites" at bounding box center [581, 447] width 90 height 19
click at [259, 502] on div "Instructions: Below is a text with blanks. Click on each blank, a list of choic…" at bounding box center [627, 395] width 827 height 368
click at [536, 444] on select "undermines underscores undertakes underwrites" at bounding box center [581, 447] width 90 height 19
select select "undermines"
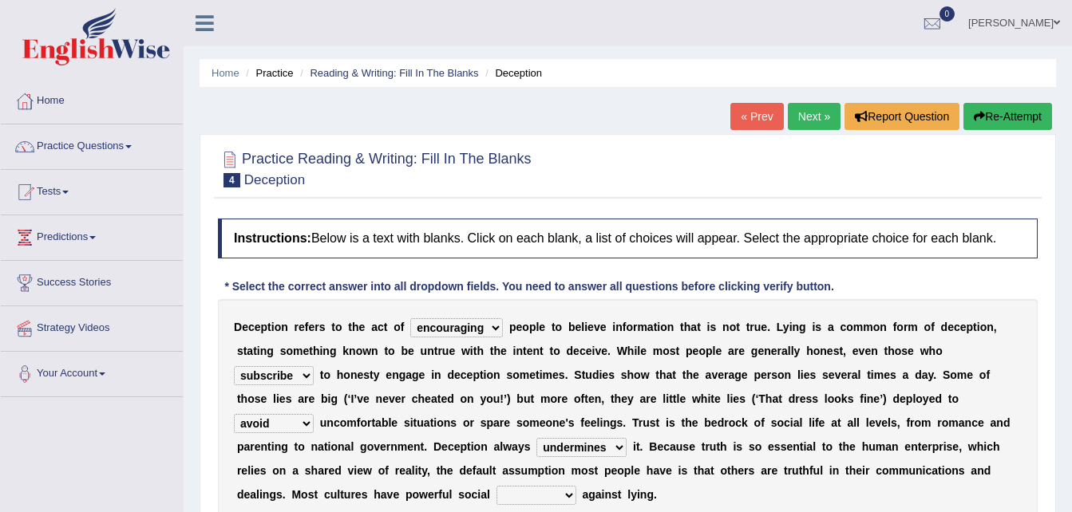
click at [536, 438] on select "undermines underscores undertakes underwrites" at bounding box center [581, 447] width 90 height 19
click at [576, 486] on select "ejections sanctions fractions inductions" at bounding box center [536, 495] width 80 height 19
select select "sanctions"
click at [576, 486] on select "ejections sanctions fractions inductions" at bounding box center [536, 495] width 80 height 19
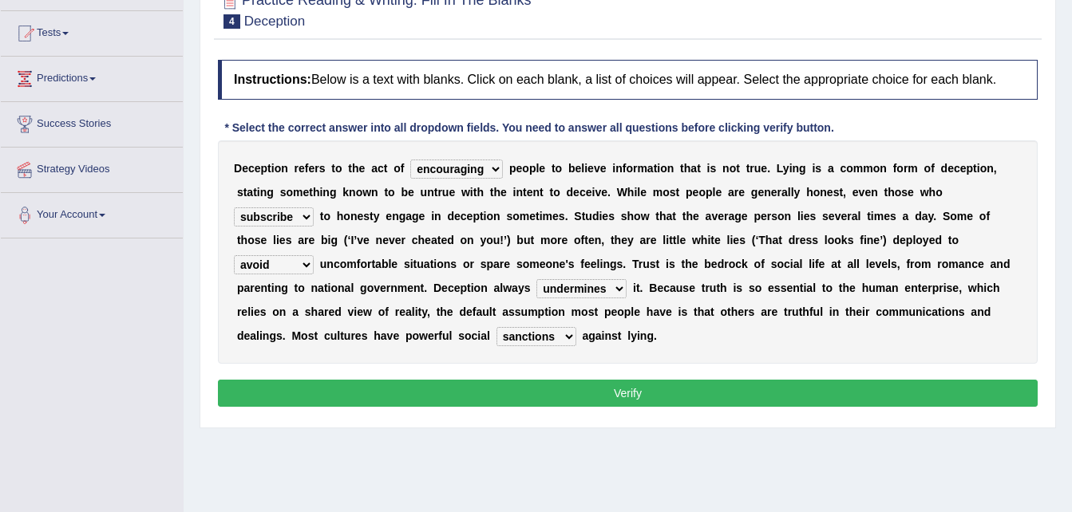
scroll to position [160, 0]
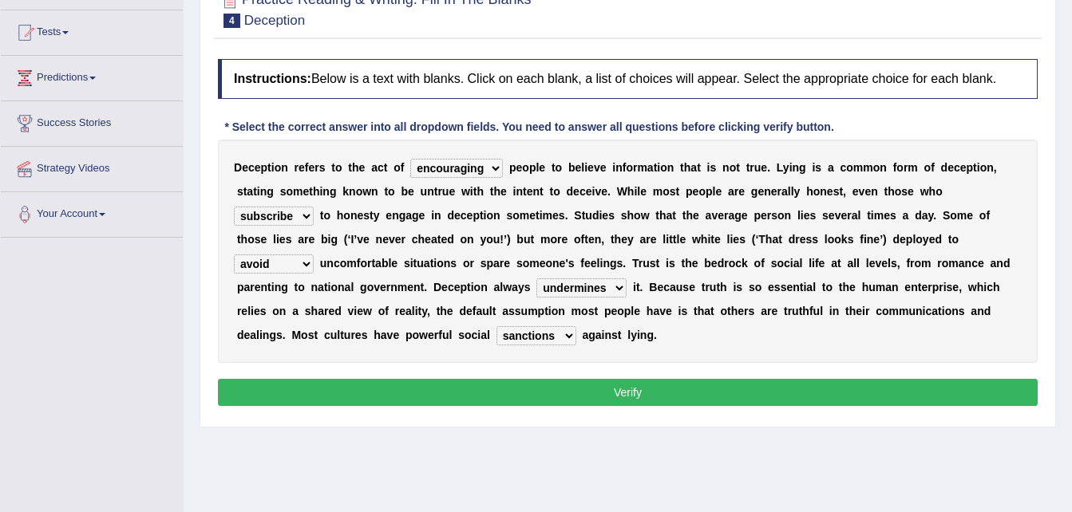
click at [623, 379] on button "Verify" at bounding box center [628, 392] width 820 height 27
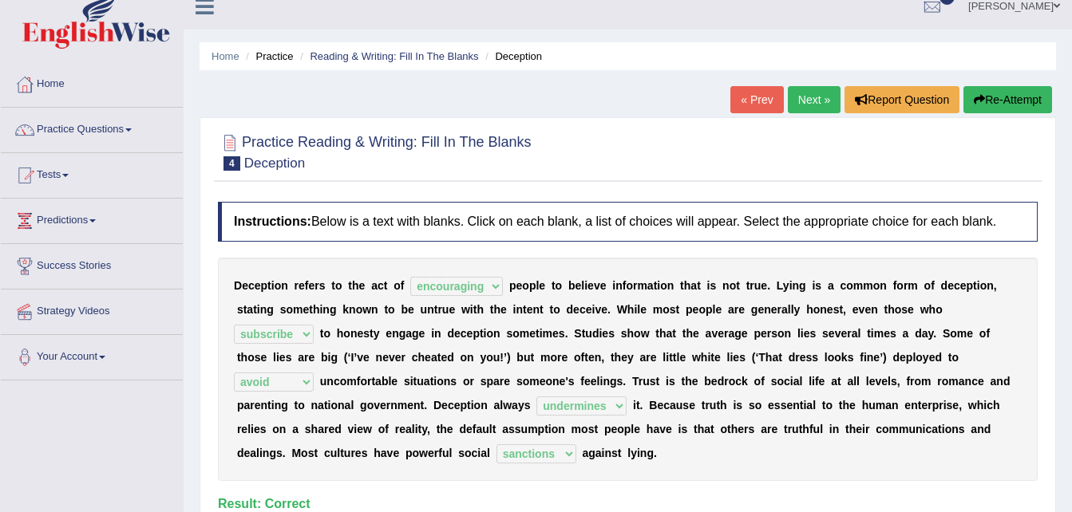
scroll to position [0, 0]
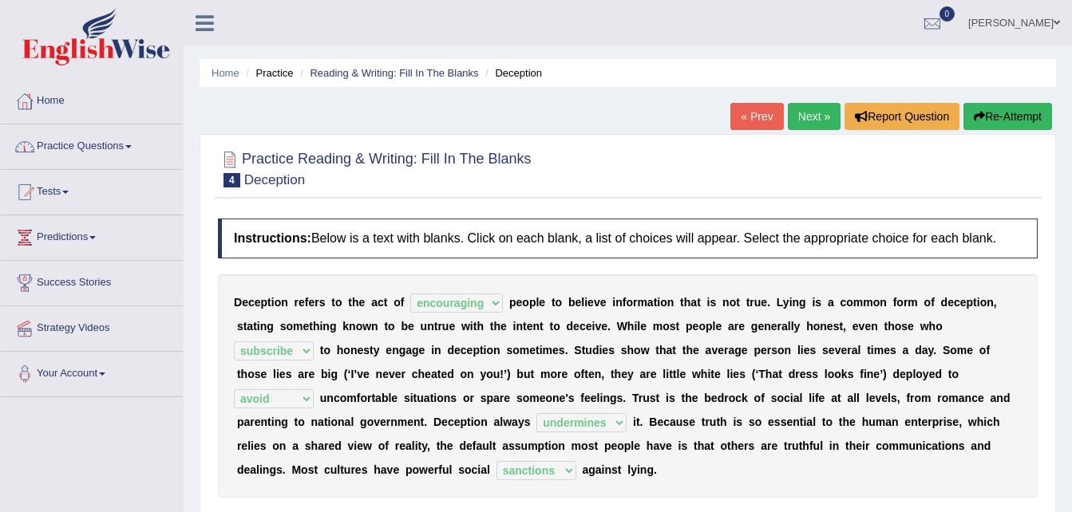
click at [130, 142] on link "Practice Questions" at bounding box center [92, 144] width 182 height 40
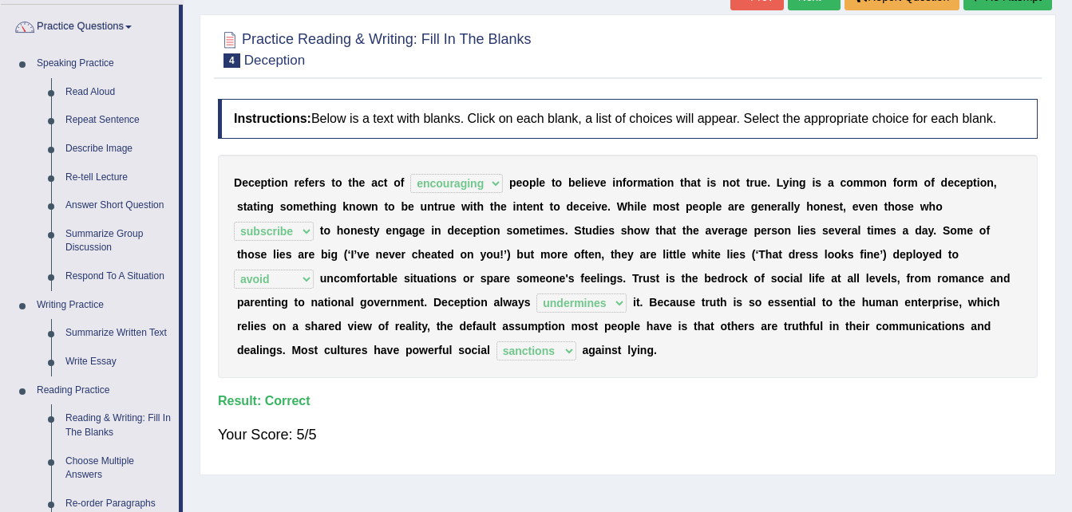
scroll to position [160, 0]
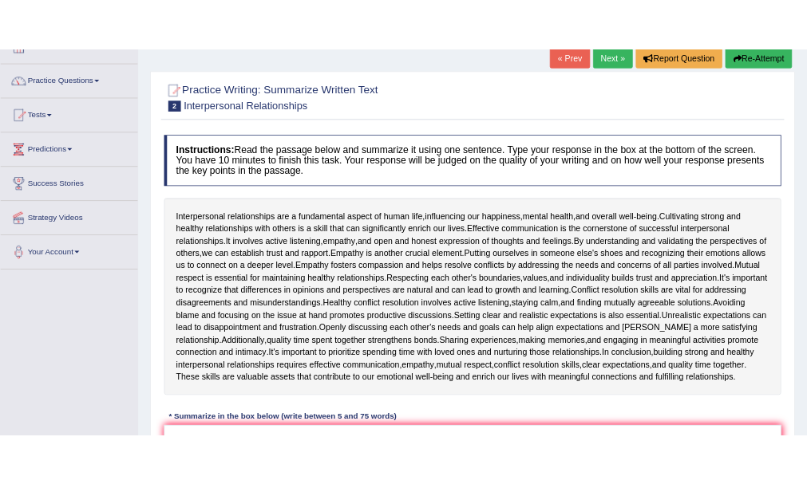
scroll to position [128, 0]
